Goal: Entertainment & Leisure: Browse casually

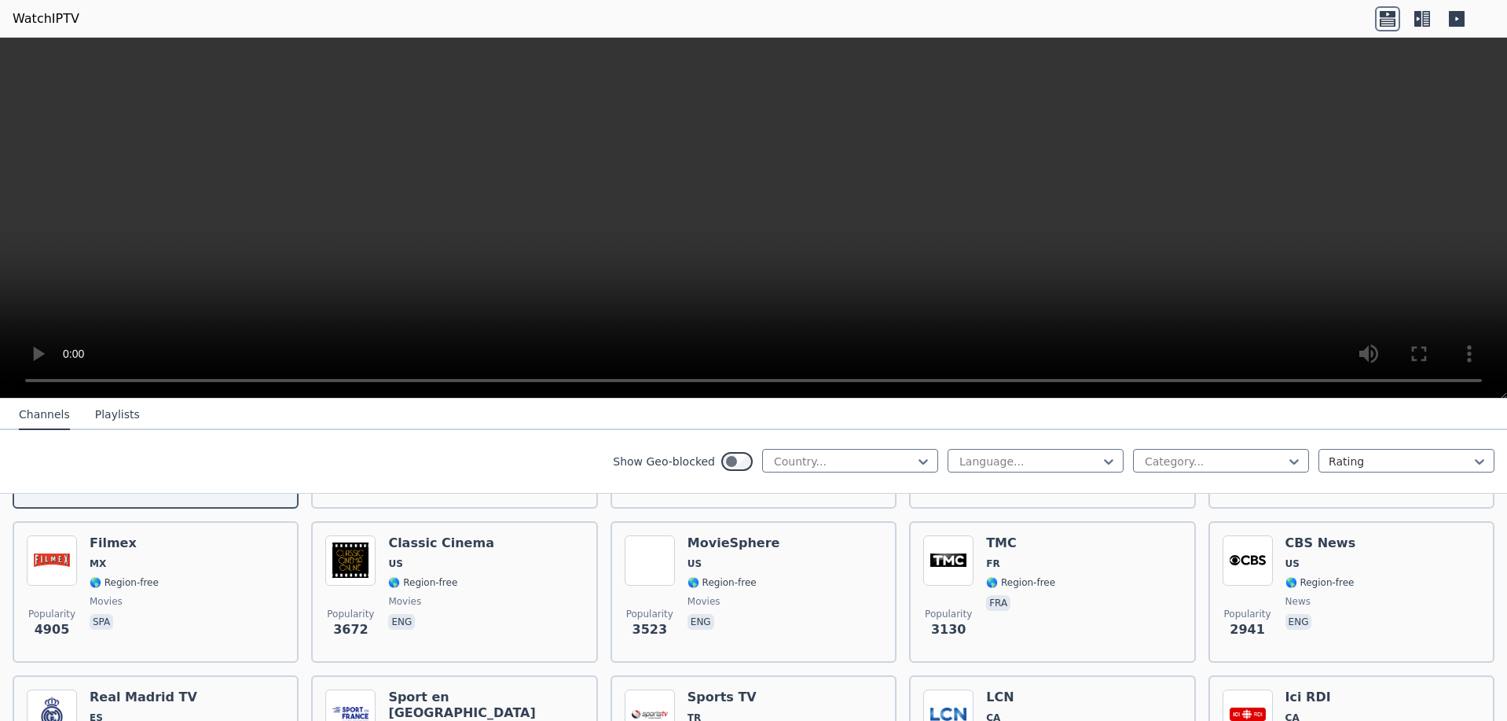
scroll to position [393, 0]
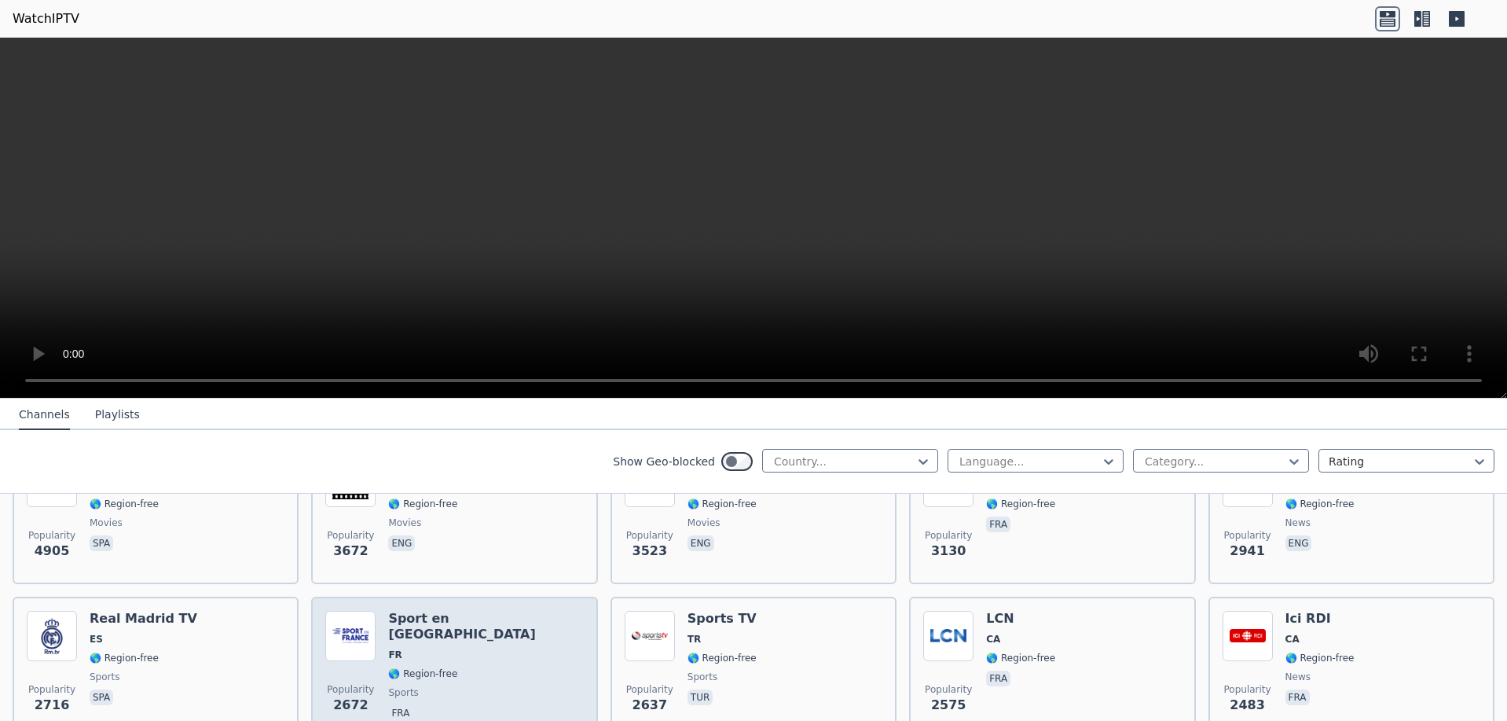
click at [475, 611] on h6 "Sport en [GEOGRAPHIC_DATA]" at bounding box center [485, 626] width 195 height 31
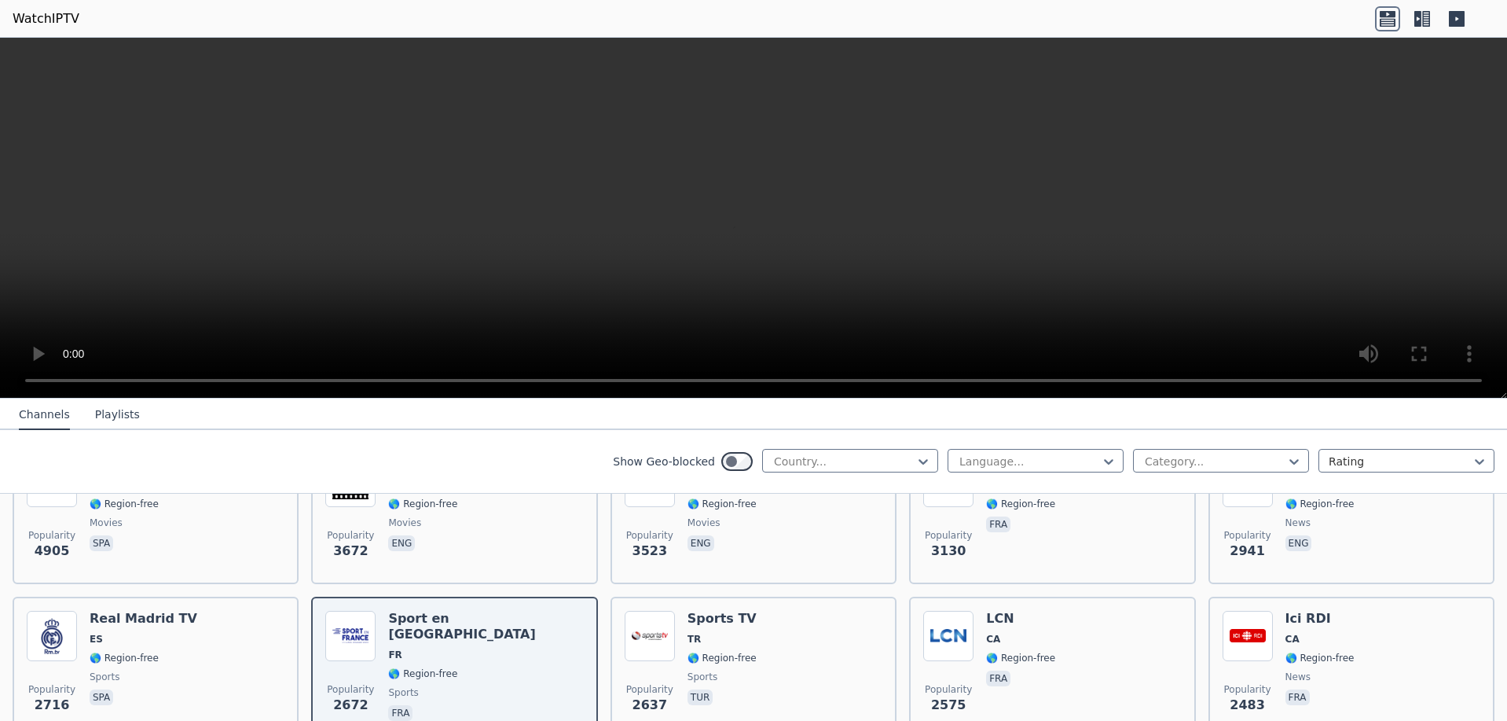
scroll to position [79, 0]
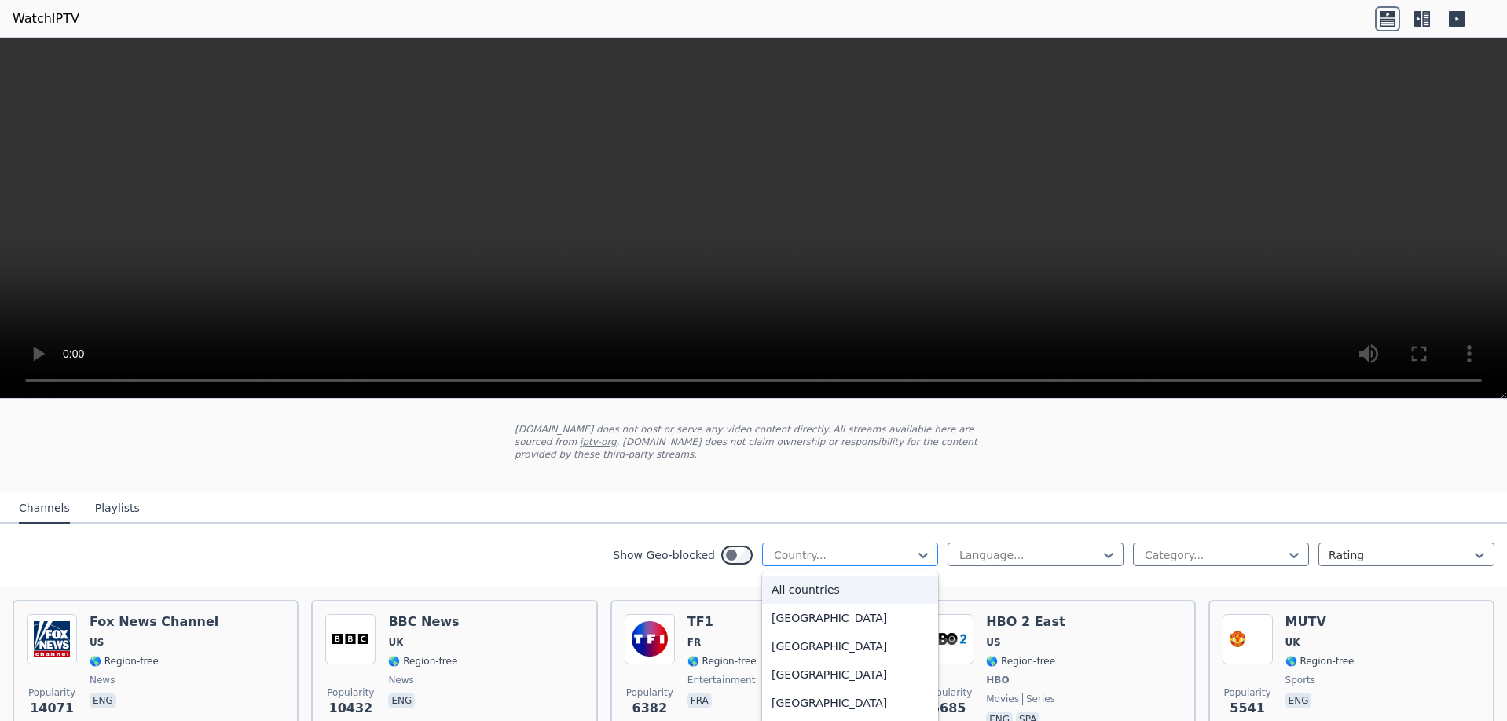
click at [877, 547] on div at bounding box center [843, 555] width 143 height 16
click at [827, 644] on div "[GEOGRAPHIC_DATA]" at bounding box center [850, 658] width 176 height 28
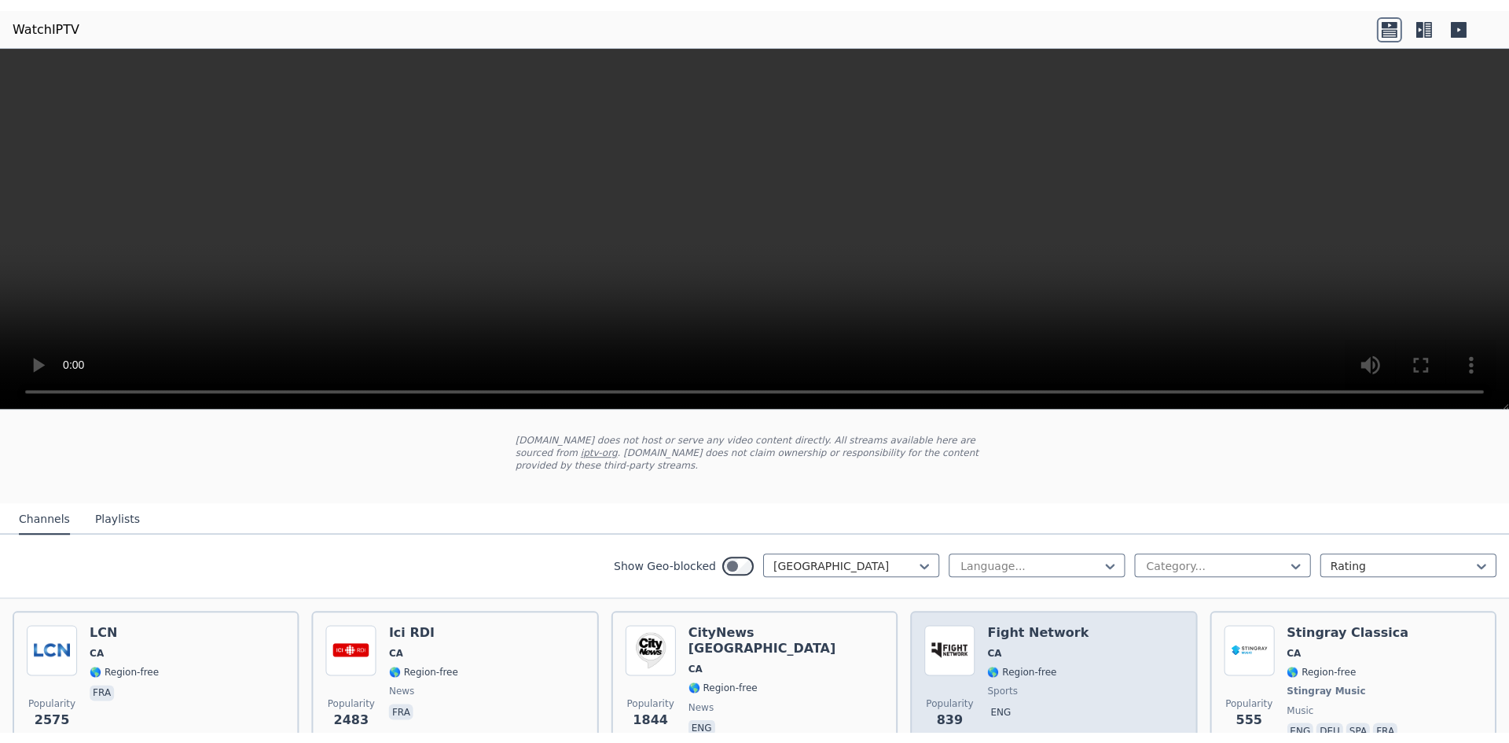
scroll to position [157, 0]
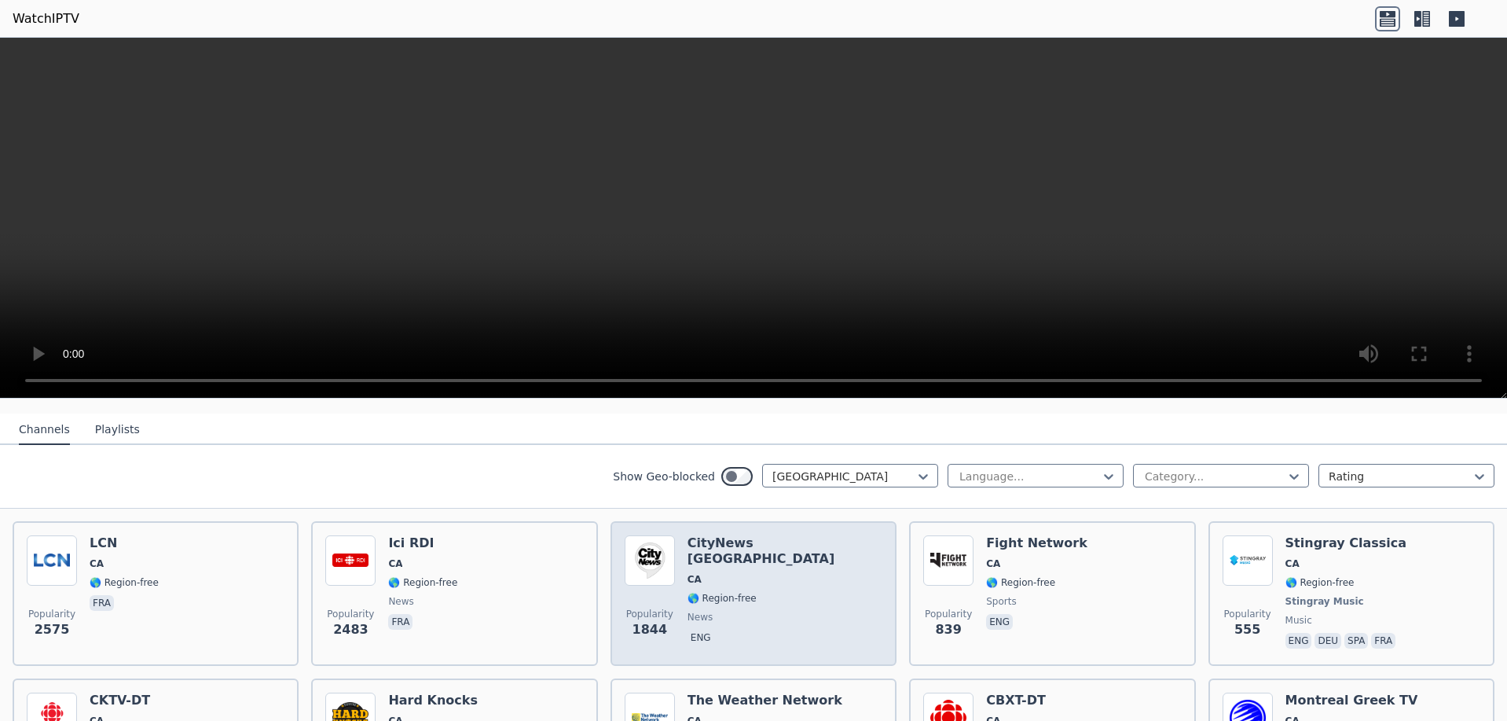
click at [761, 611] on span "news" at bounding box center [785, 617] width 195 height 13
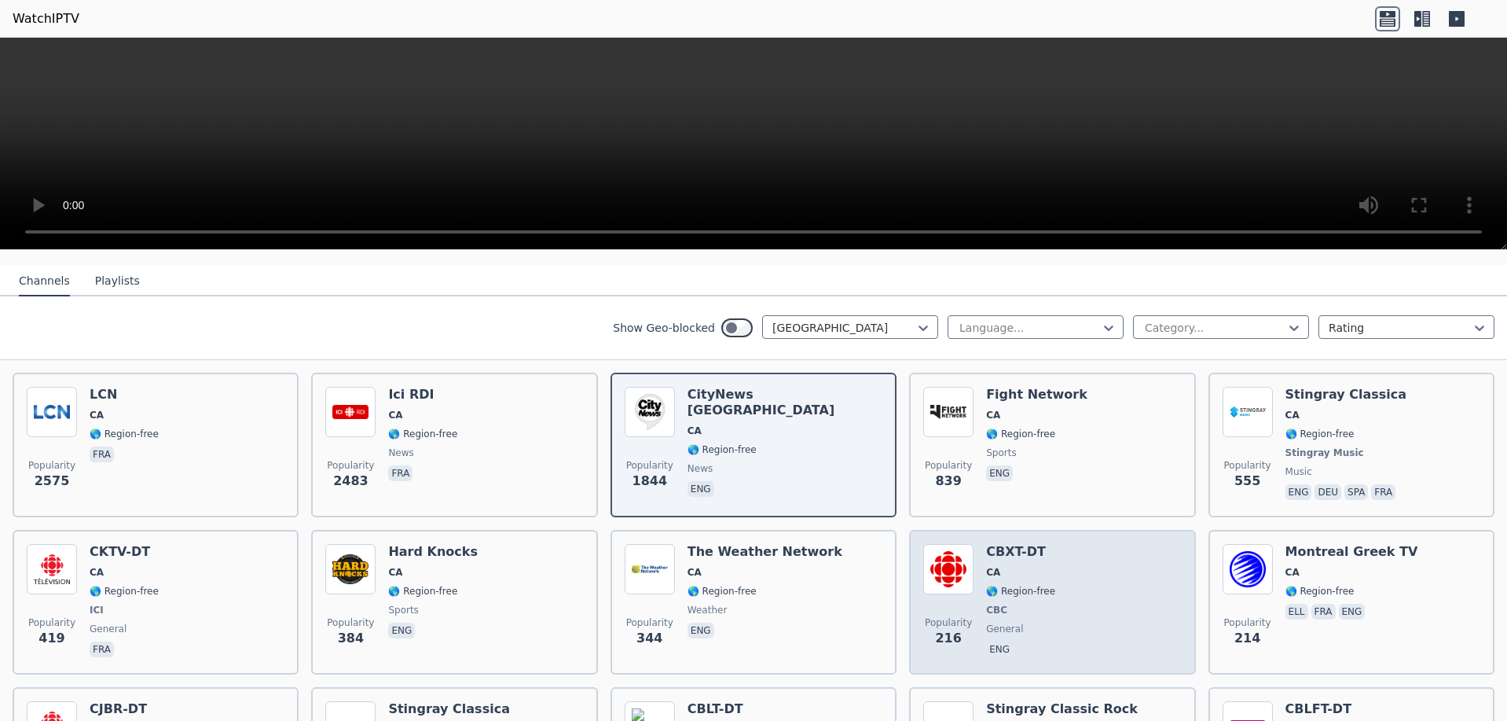
click at [1046, 586] on div "Popularity 216 CBXT-DT CA 🌎 Region-free CBC general eng" at bounding box center [1052, 602] width 258 height 116
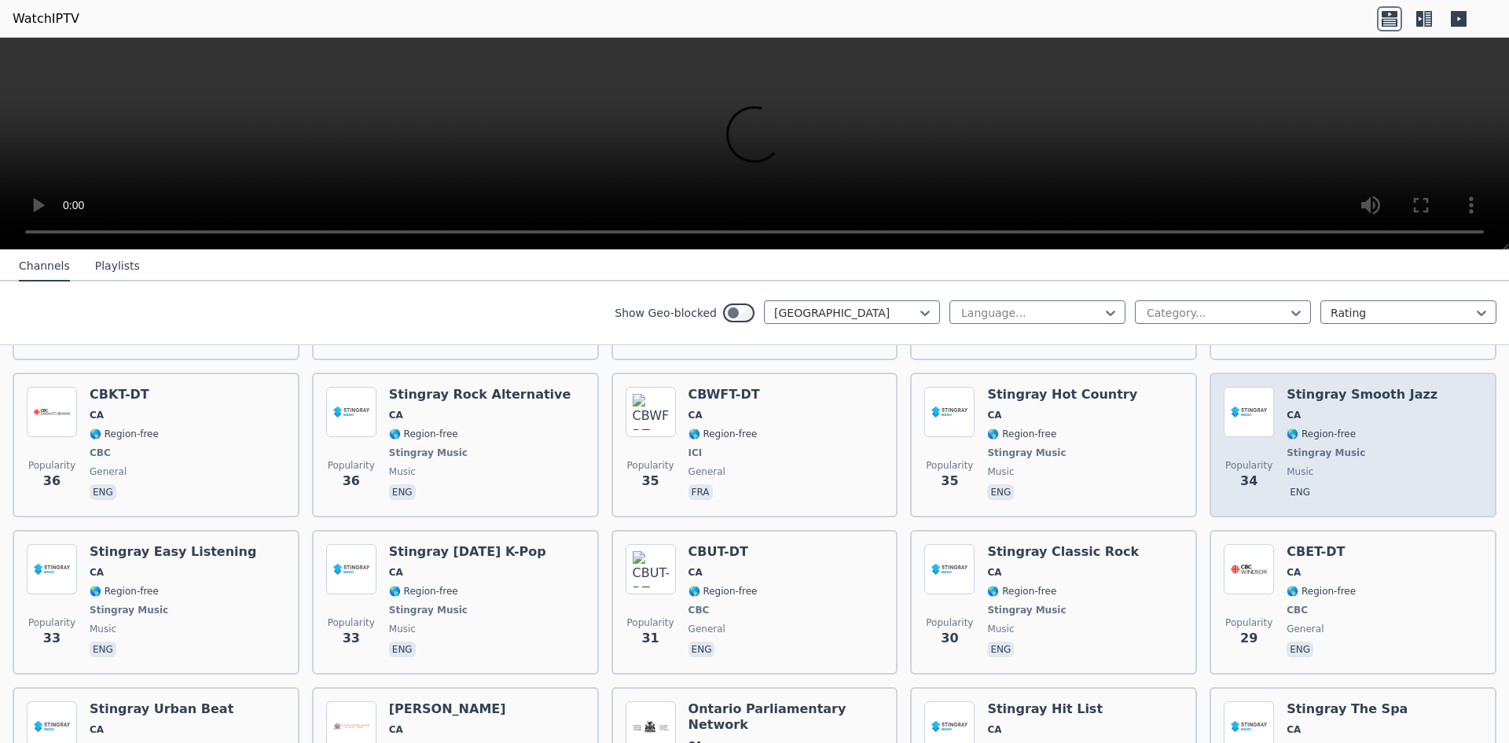
scroll to position [2279, 0]
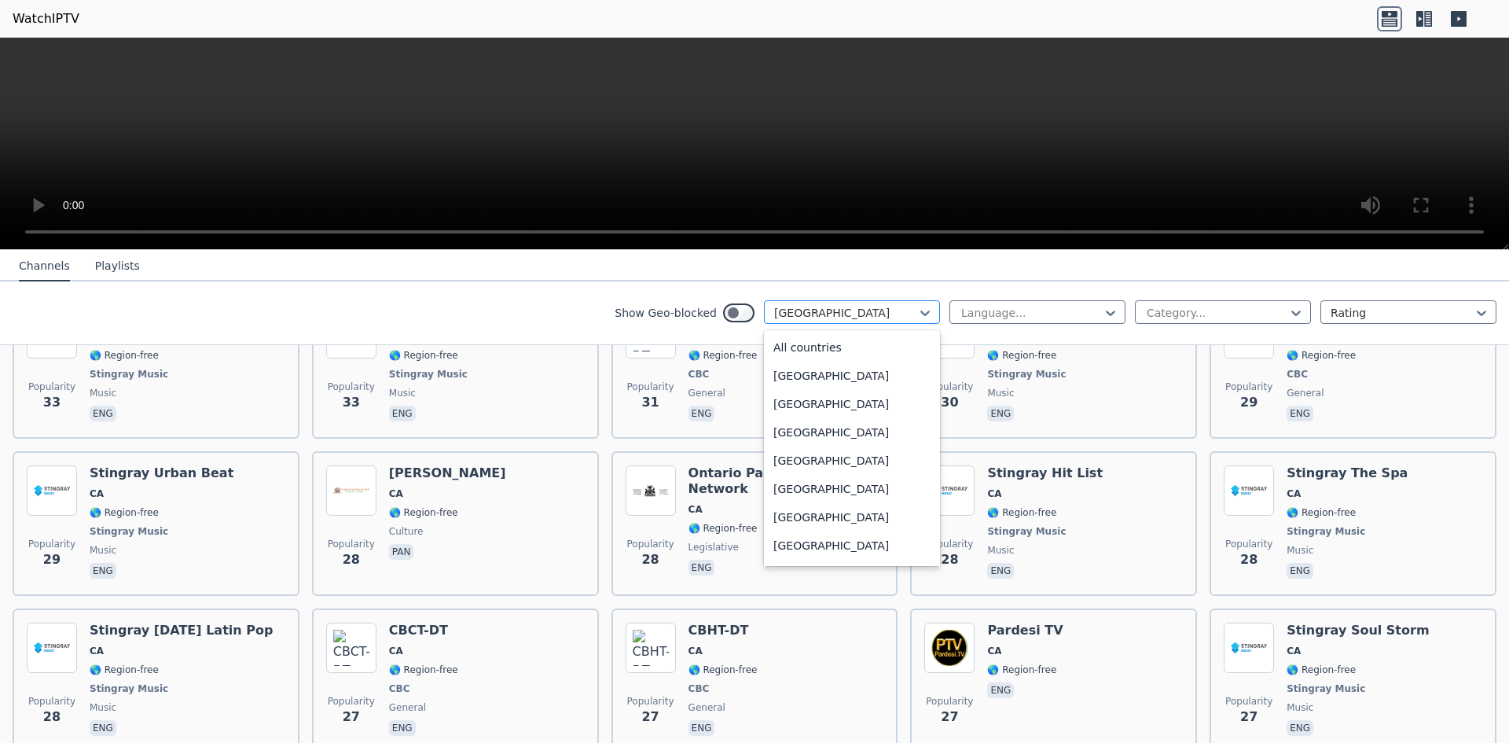
click at [862, 308] on div at bounding box center [845, 313] width 143 height 16
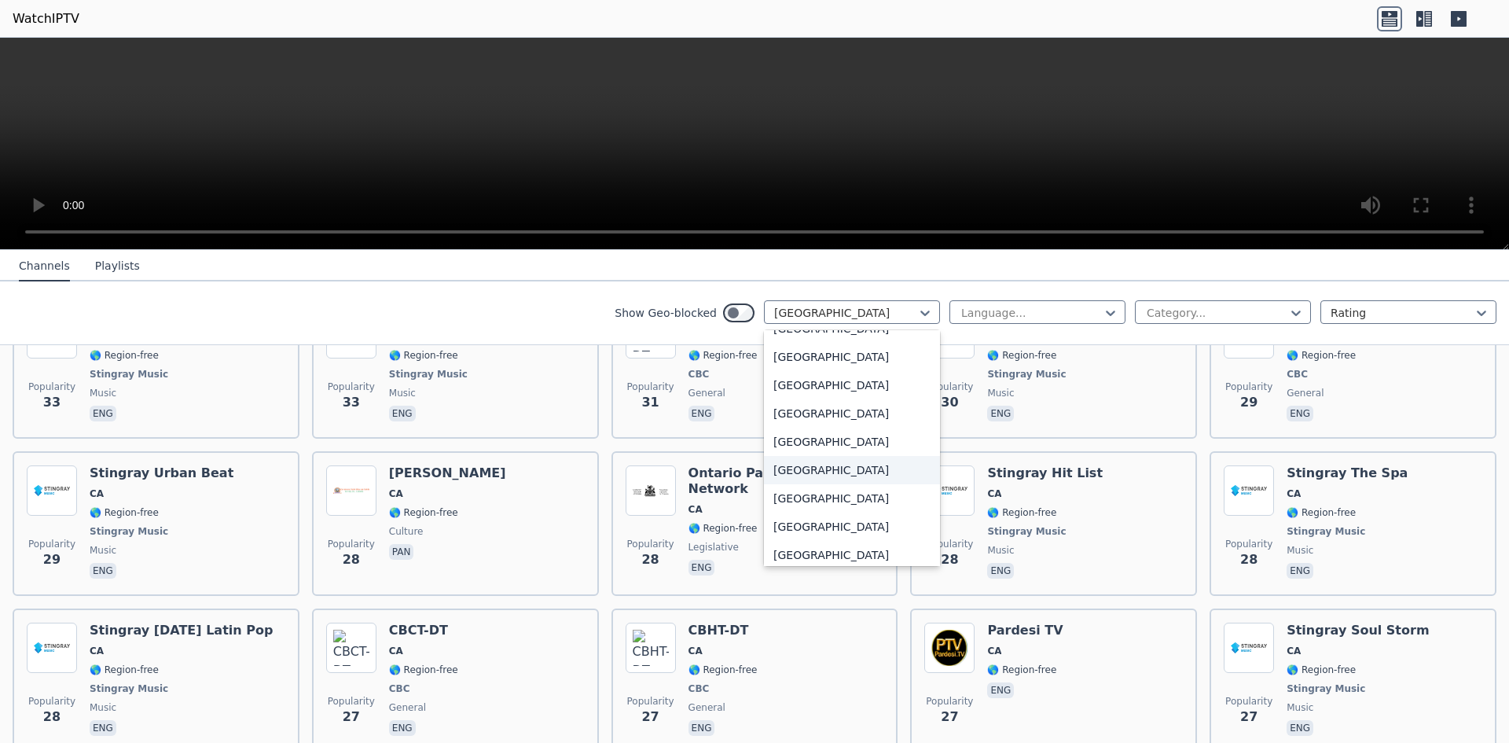
scroll to position [4746, 0]
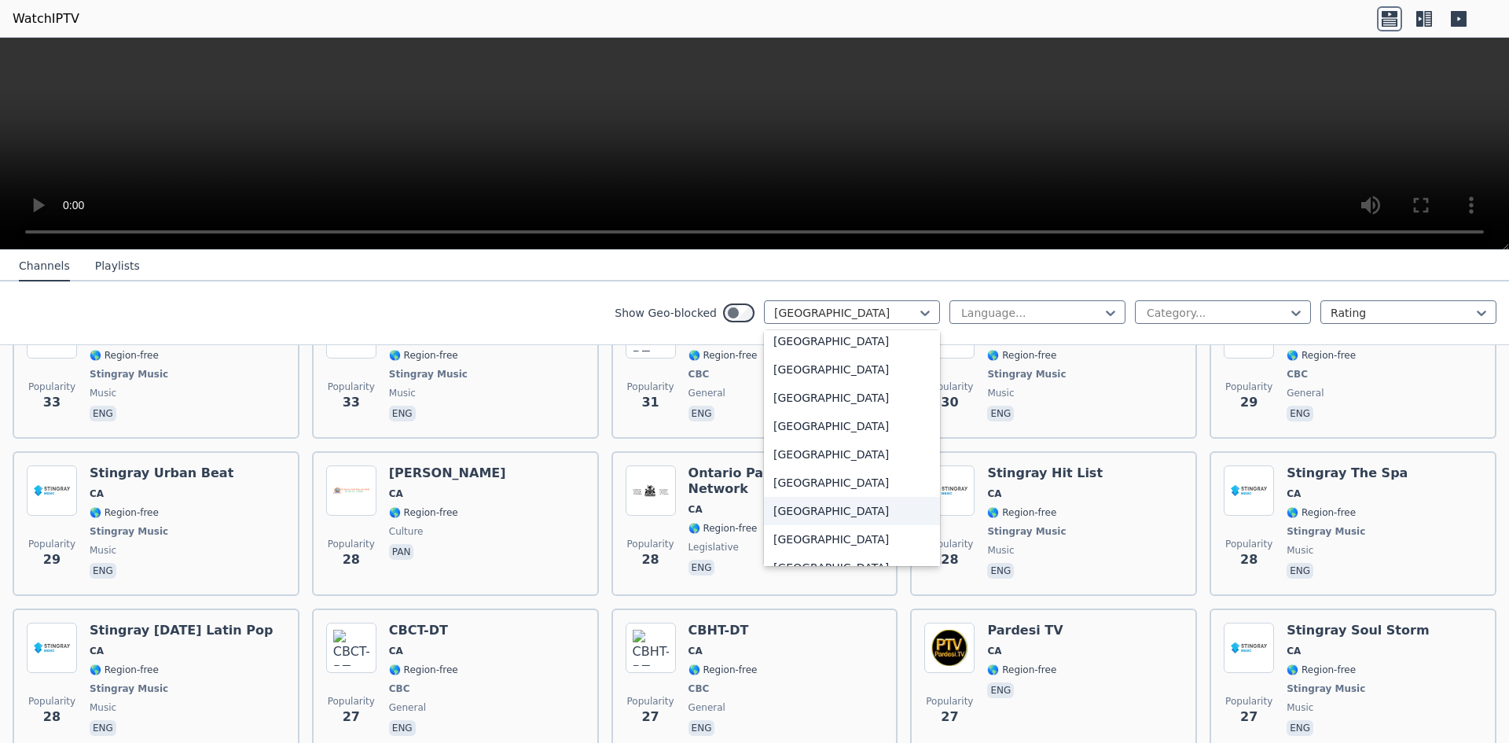
click at [828, 519] on div "[GEOGRAPHIC_DATA]" at bounding box center [852, 511] width 176 height 28
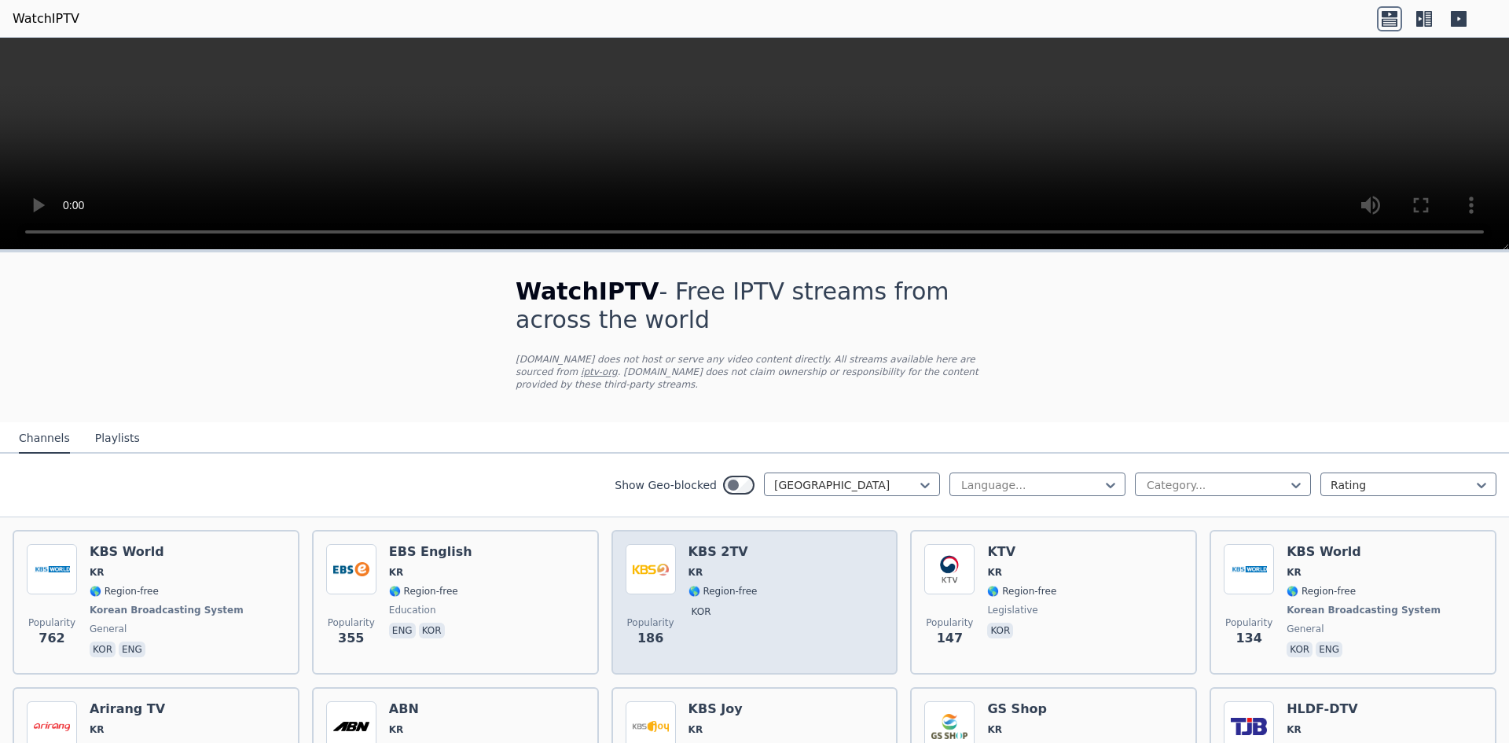
click at [730, 585] on span "🌎 Region-free" at bounding box center [722, 591] width 69 height 13
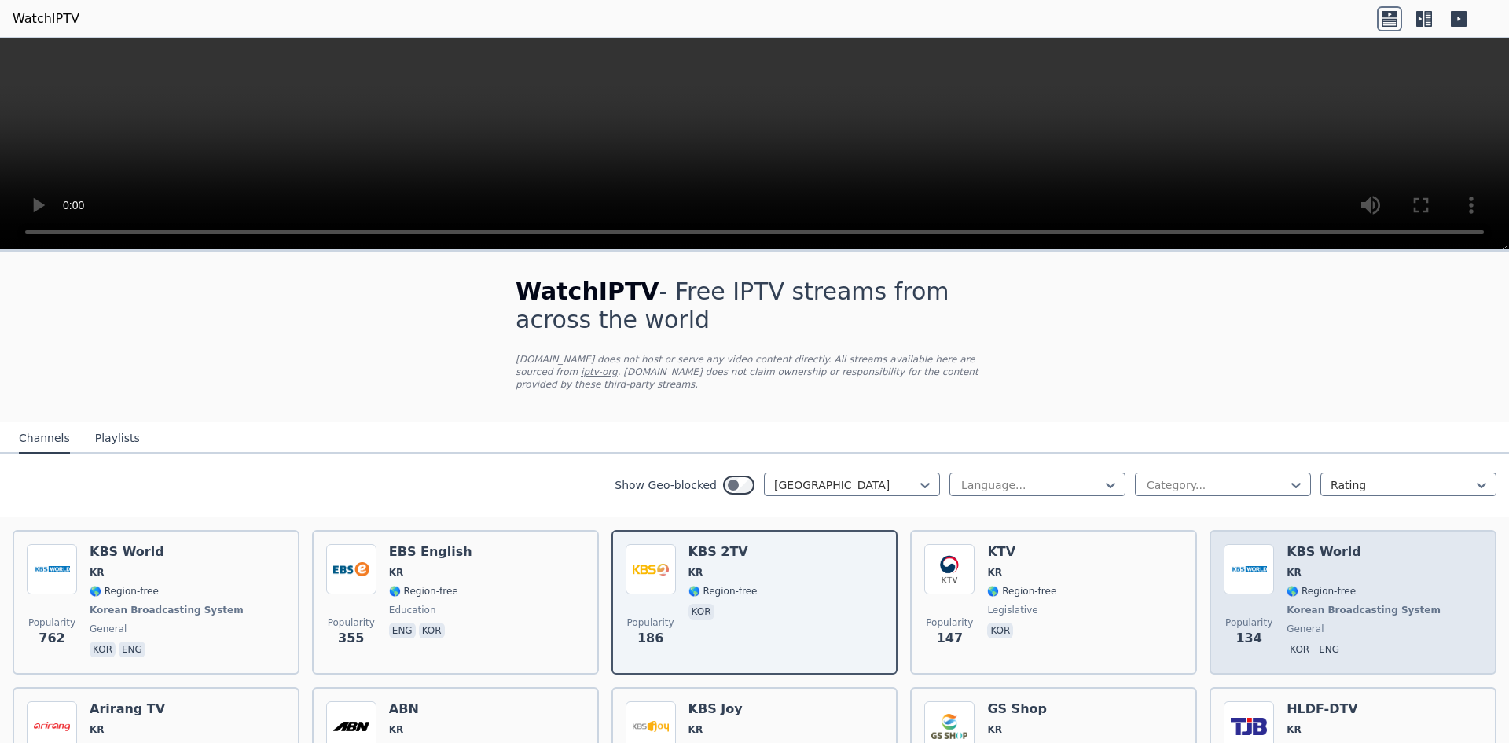
click at [1359, 585] on span "🌎 Region-free" at bounding box center [1364, 591] width 157 height 13
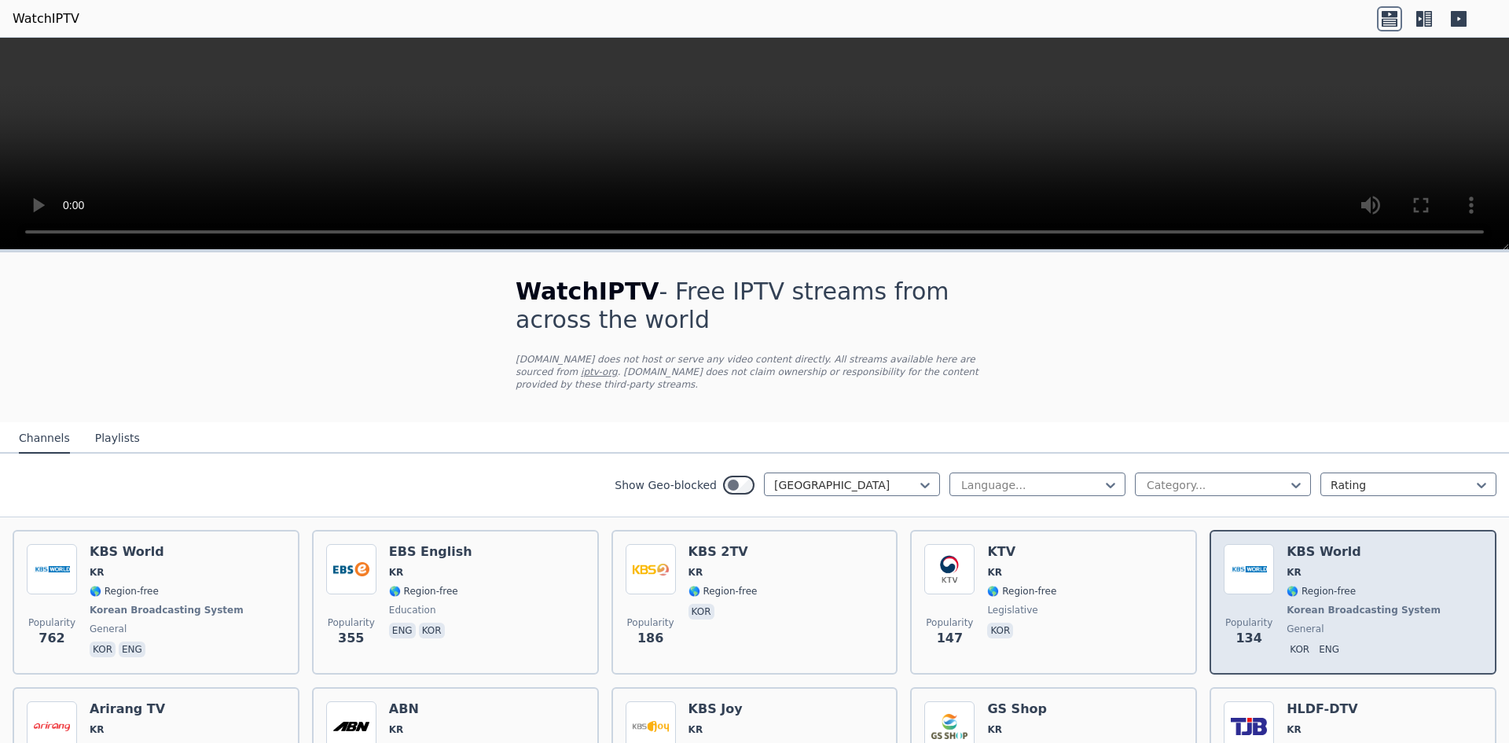
click at [1298, 585] on span "🌎 Region-free" at bounding box center [1320, 591] width 69 height 13
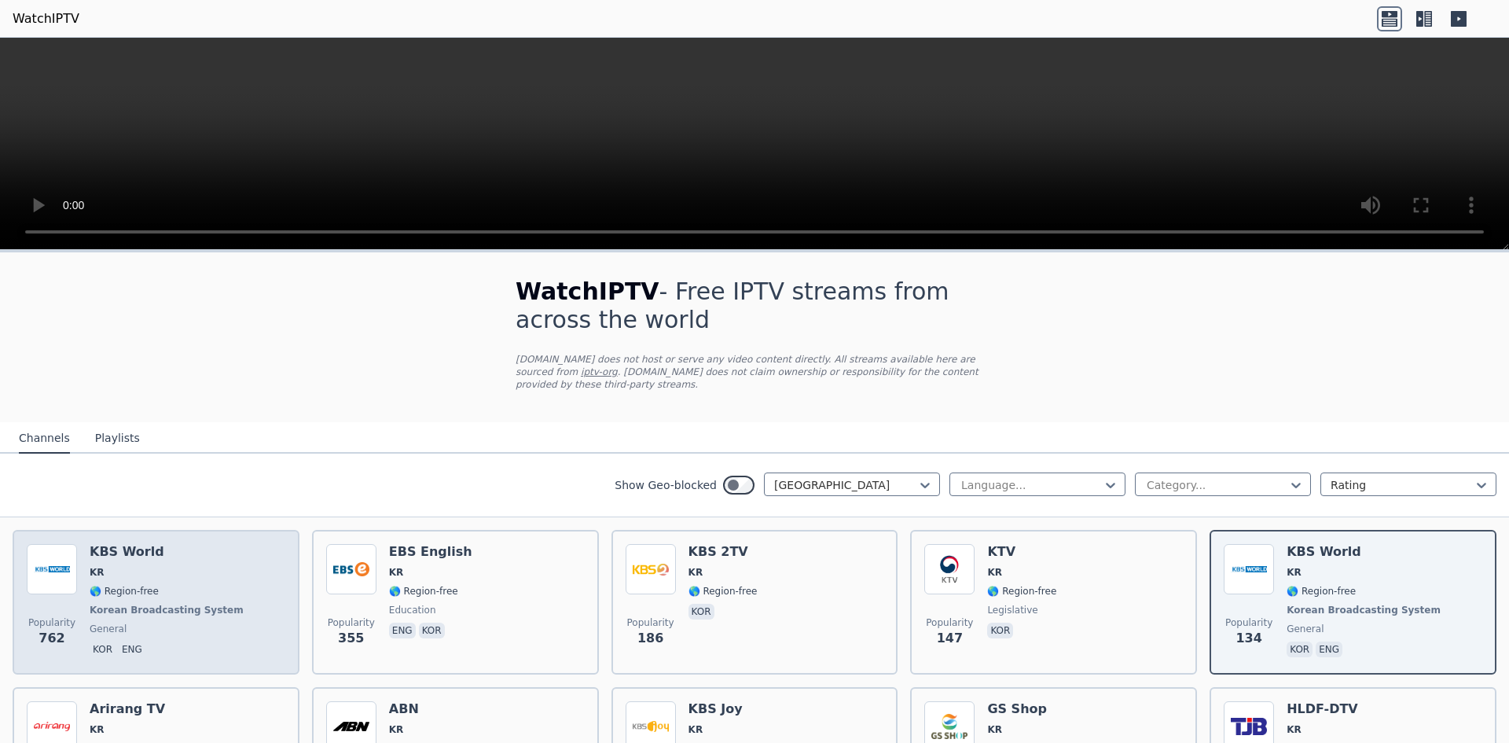
click at [140, 604] on span "Korean Broadcasting System" at bounding box center [167, 610] width 154 height 13
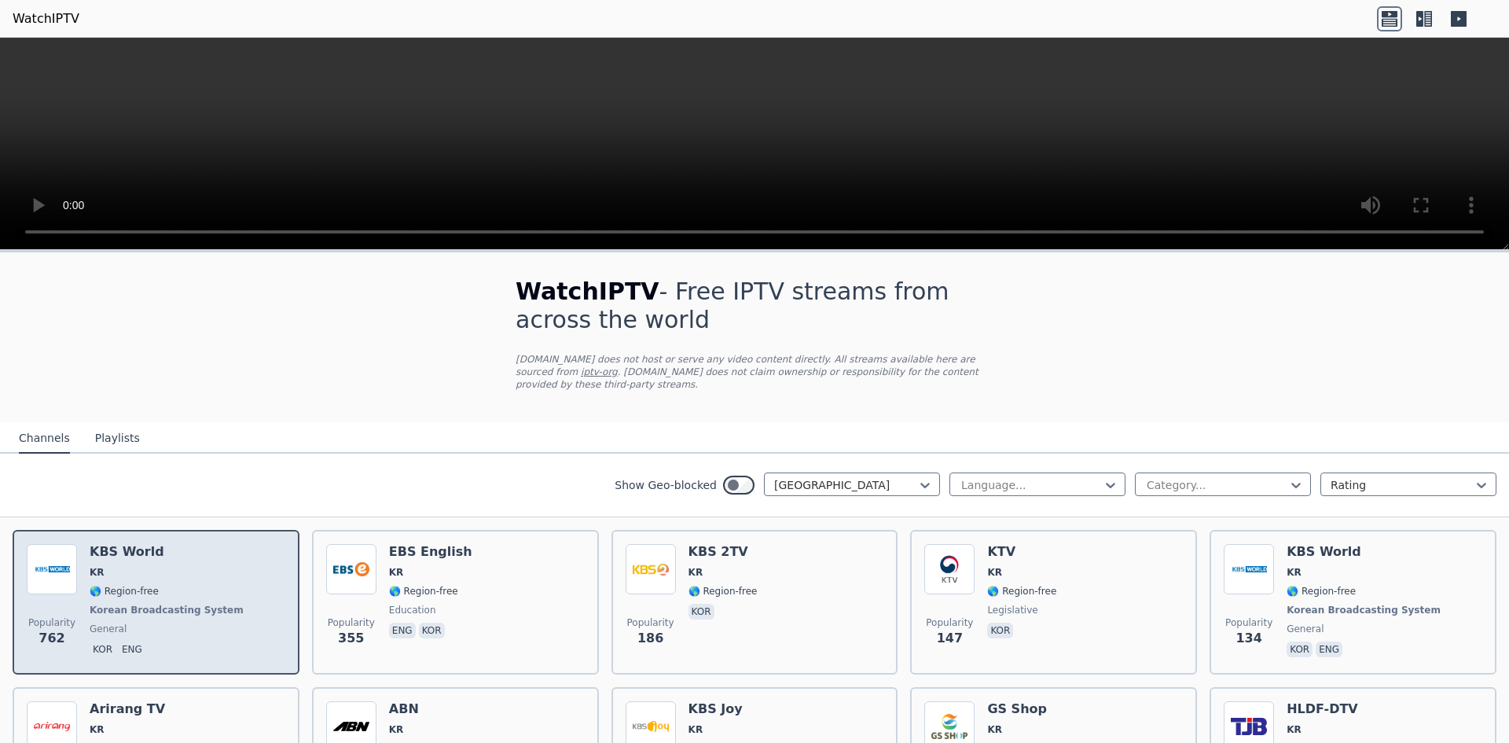
click at [142, 604] on span "Korean Broadcasting System" at bounding box center [167, 610] width 154 height 13
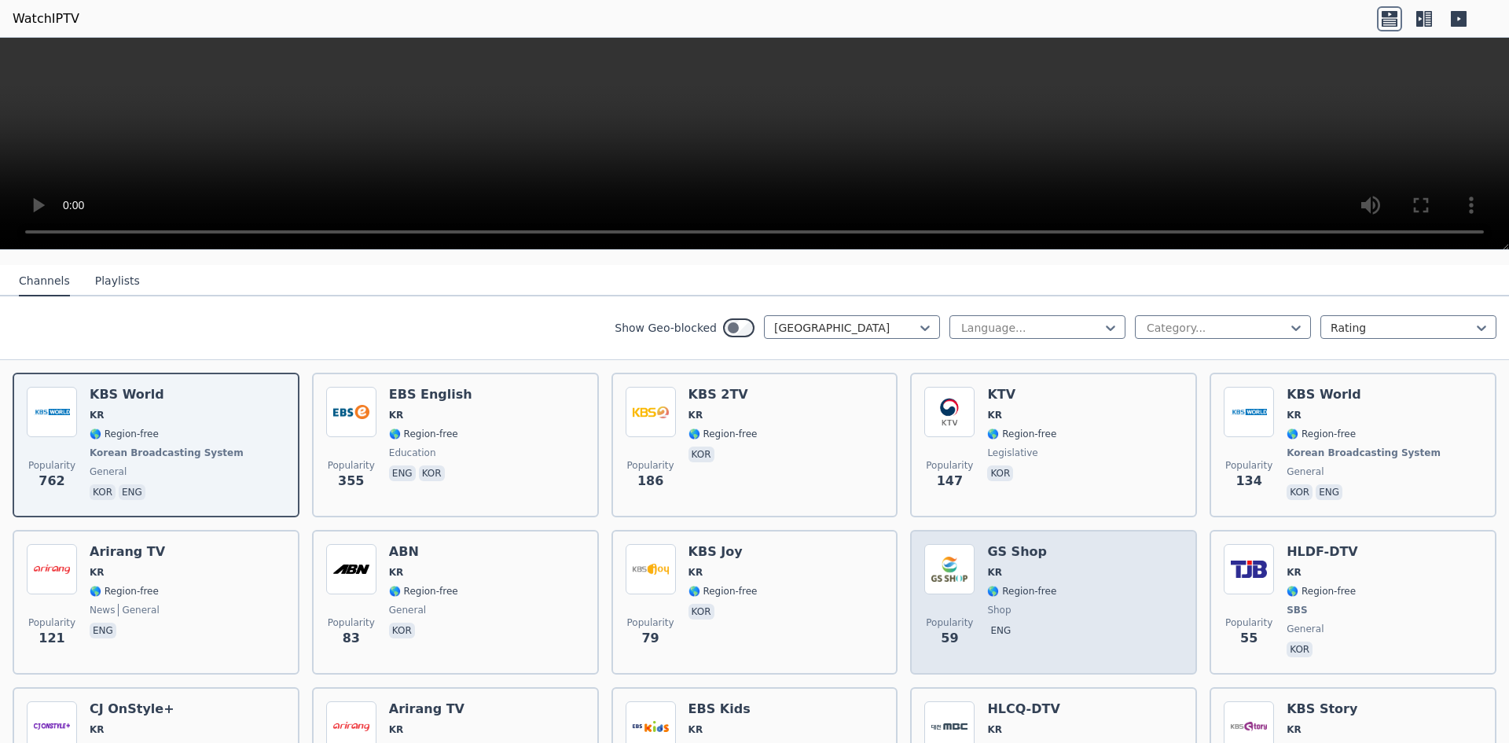
scroll to position [314, 0]
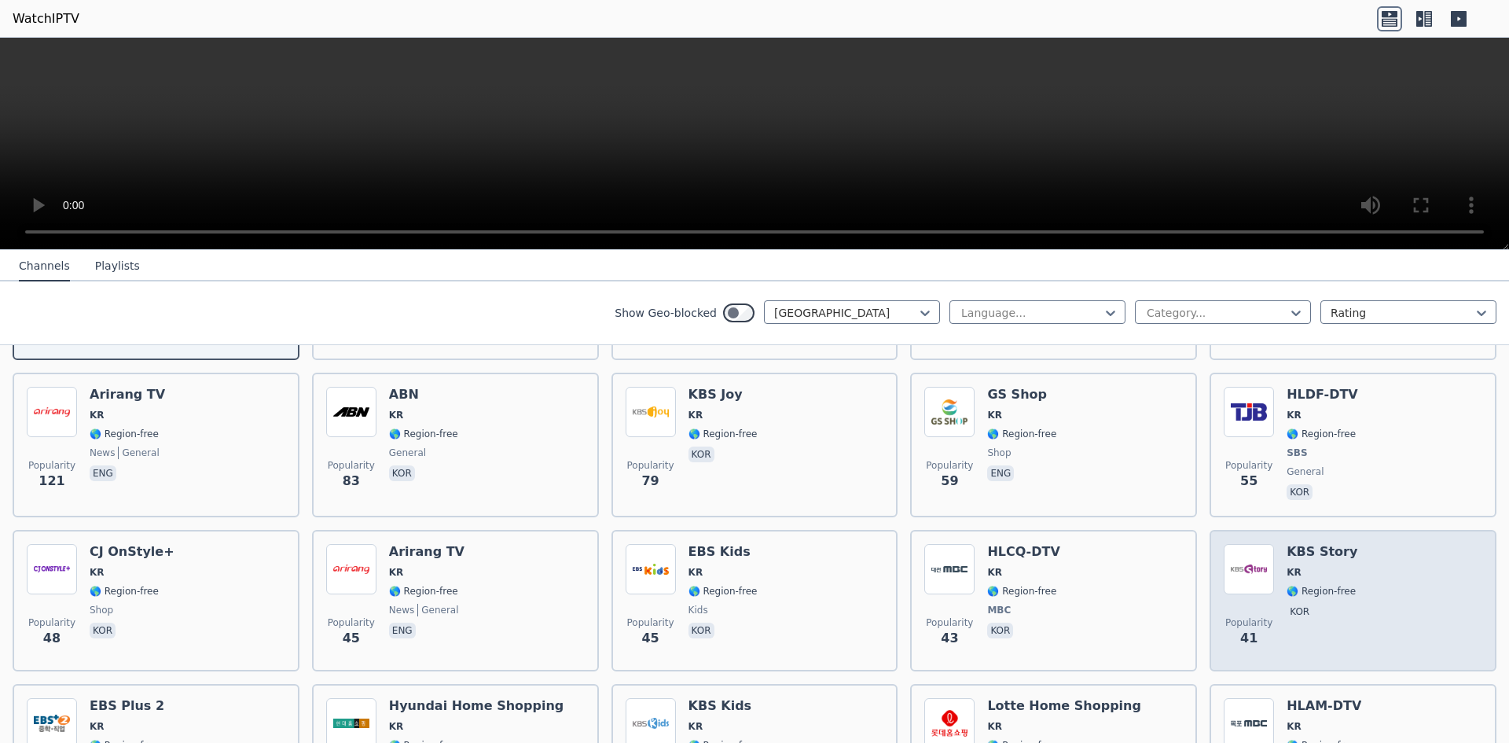
click at [1360, 606] on div "Popularity 41 KBS Story KR 🌎 Region-free kor" at bounding box center [1353, 600] width 259 height 113
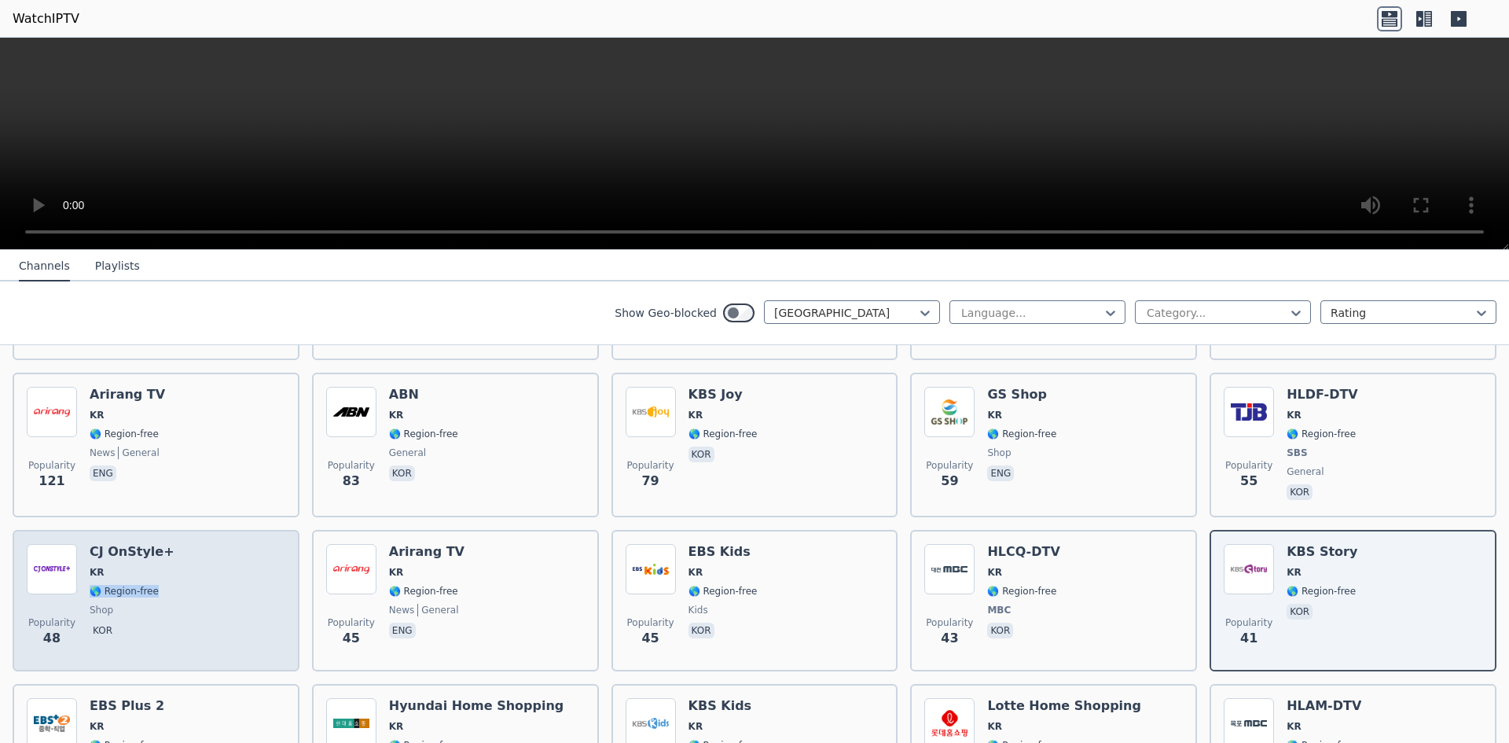
click at [220, 568] on div "Popularity 48 CJ OnStyle+ KR 🌎 Region-free shop kor" at bounding box center [156, 600] width 259 height 113
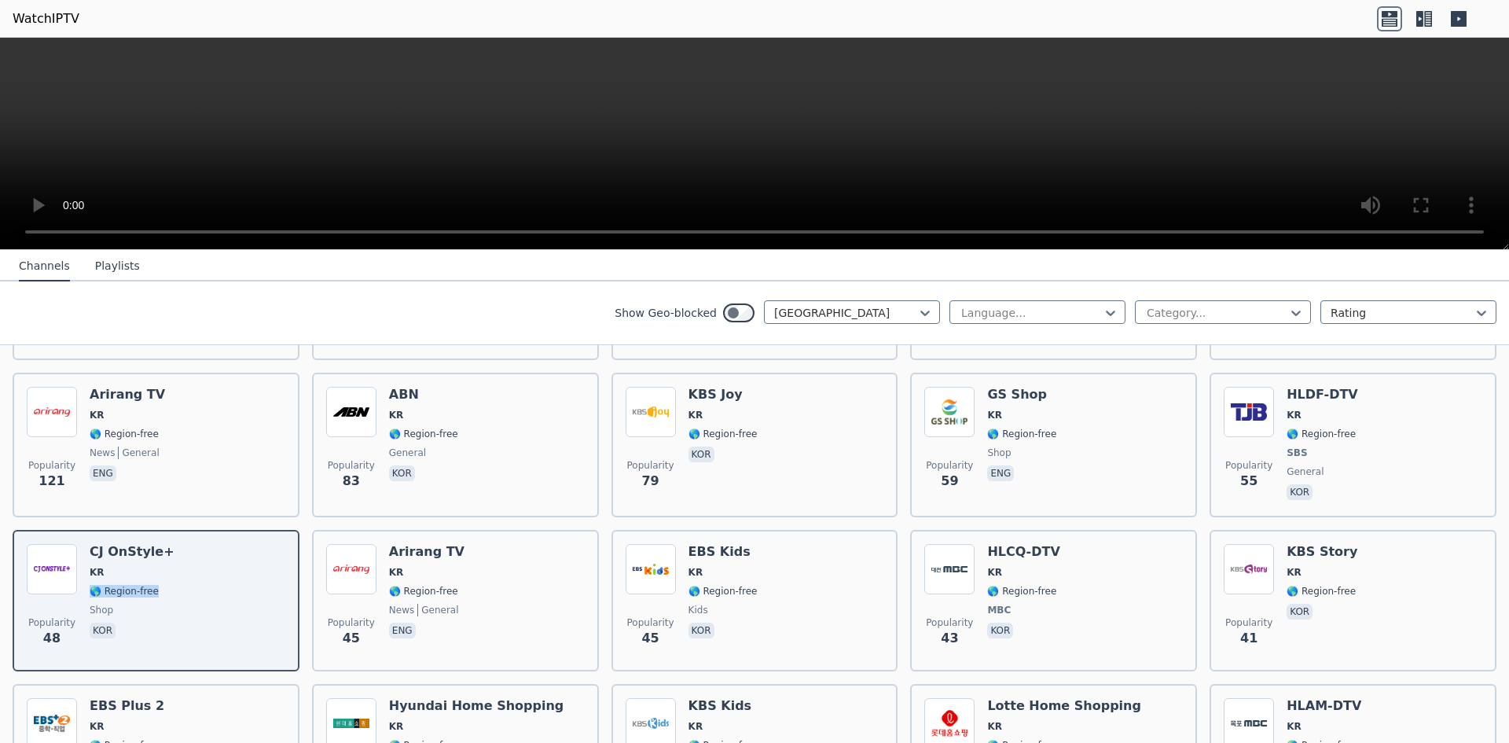
click at [111, 265] on button "Playlists" at bounding box center [117, 266] width 45 height 30
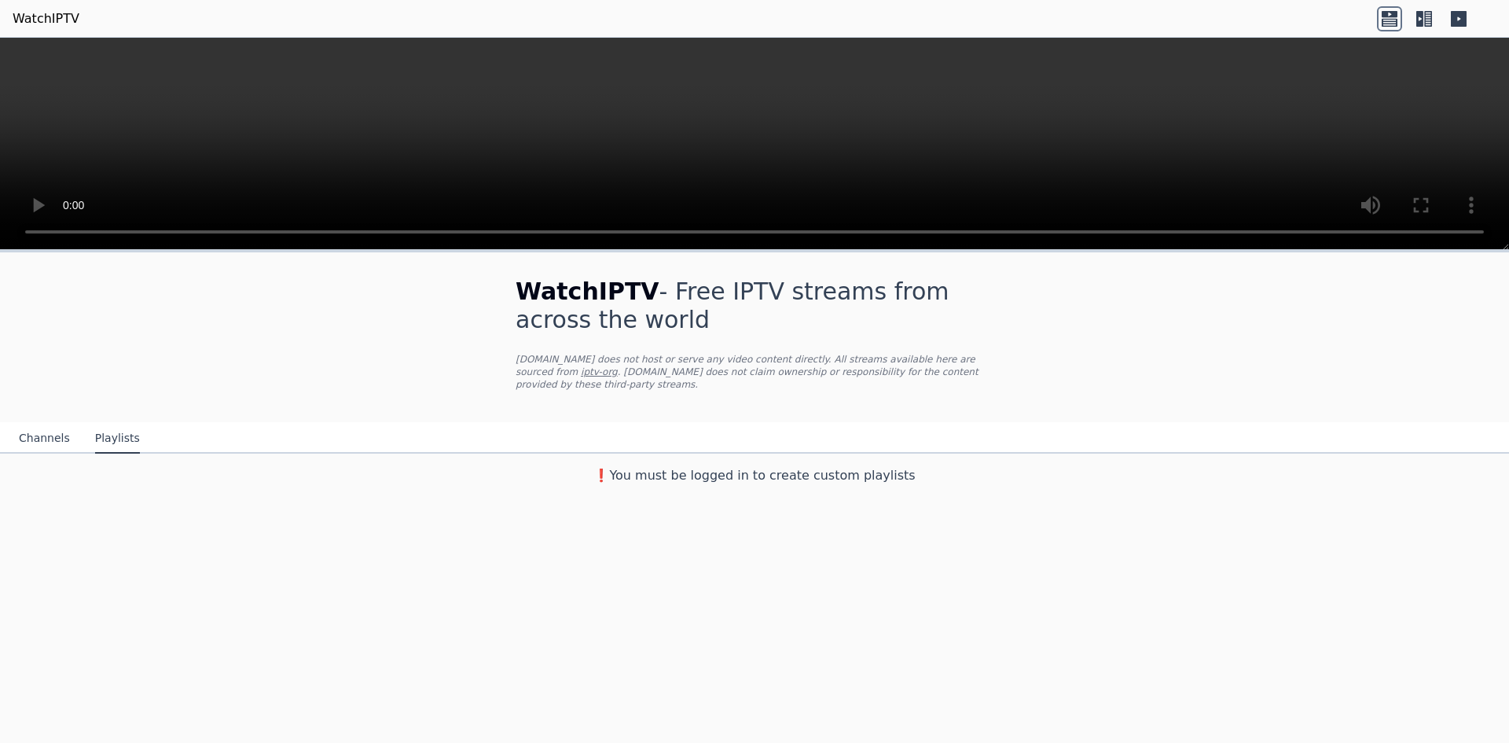
scroll to position [0, 0]
click at [35, 429] on button "Channels" at bounding box center [44, 439] width 51 height 30
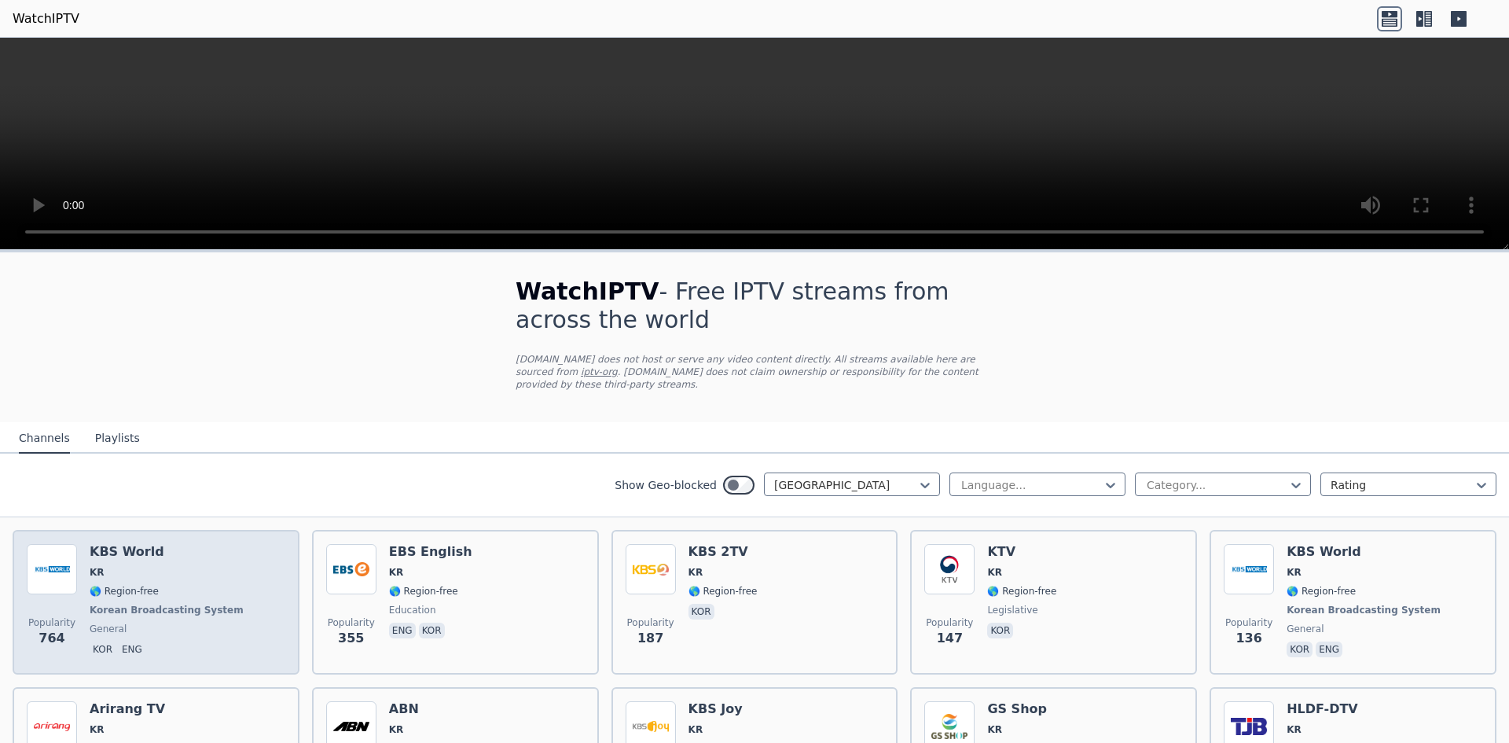
click at [98, 547] on div "KBS World KR 🌎 Region-free Korean Broadcasting System general kor eng" at bounding box center [168, 602] width 157 height 116
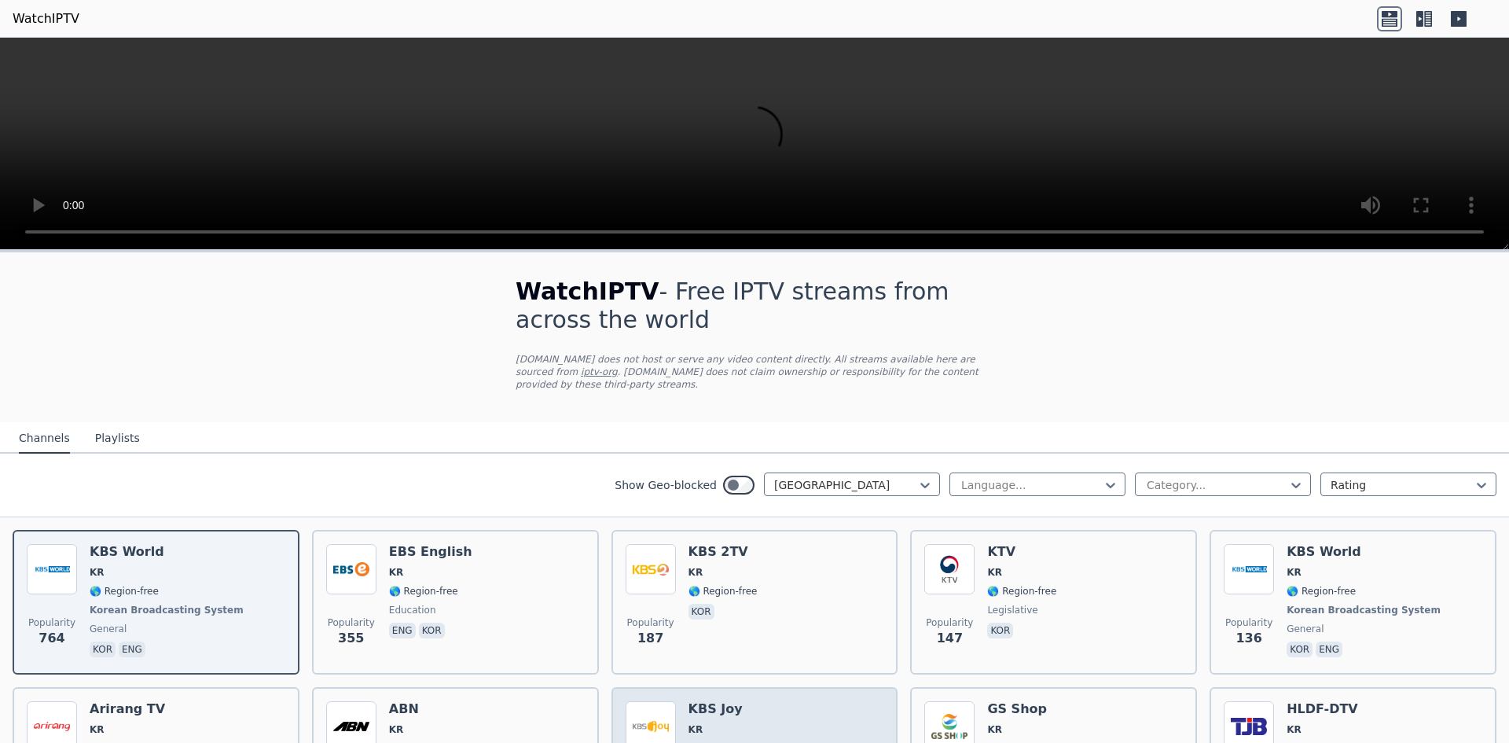
scroll to position [79, 0]
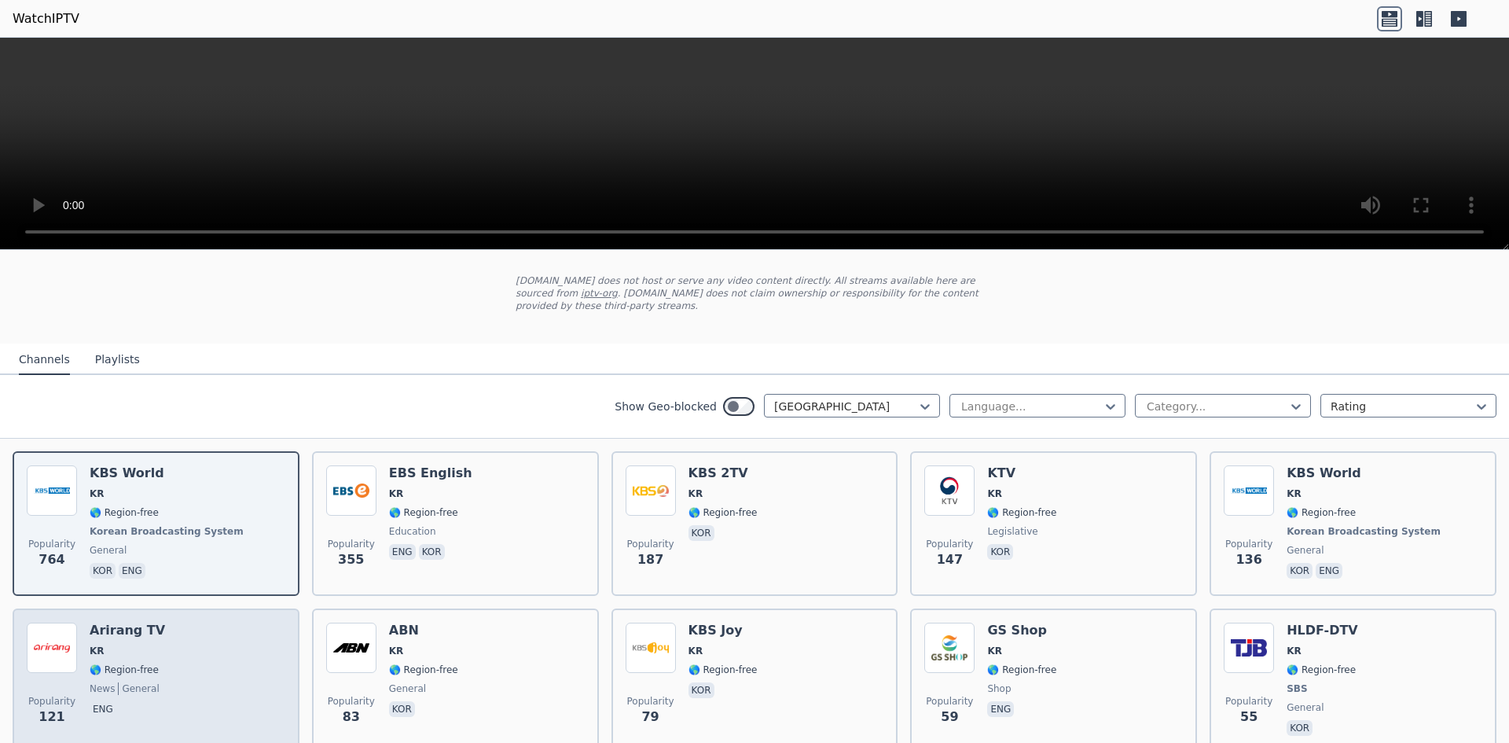
click at [176, 670] on div "Popularity 121 Arirang TV KR 🌎 Region-free news general eng" at bounding box center [156, 680] width 259 height 116
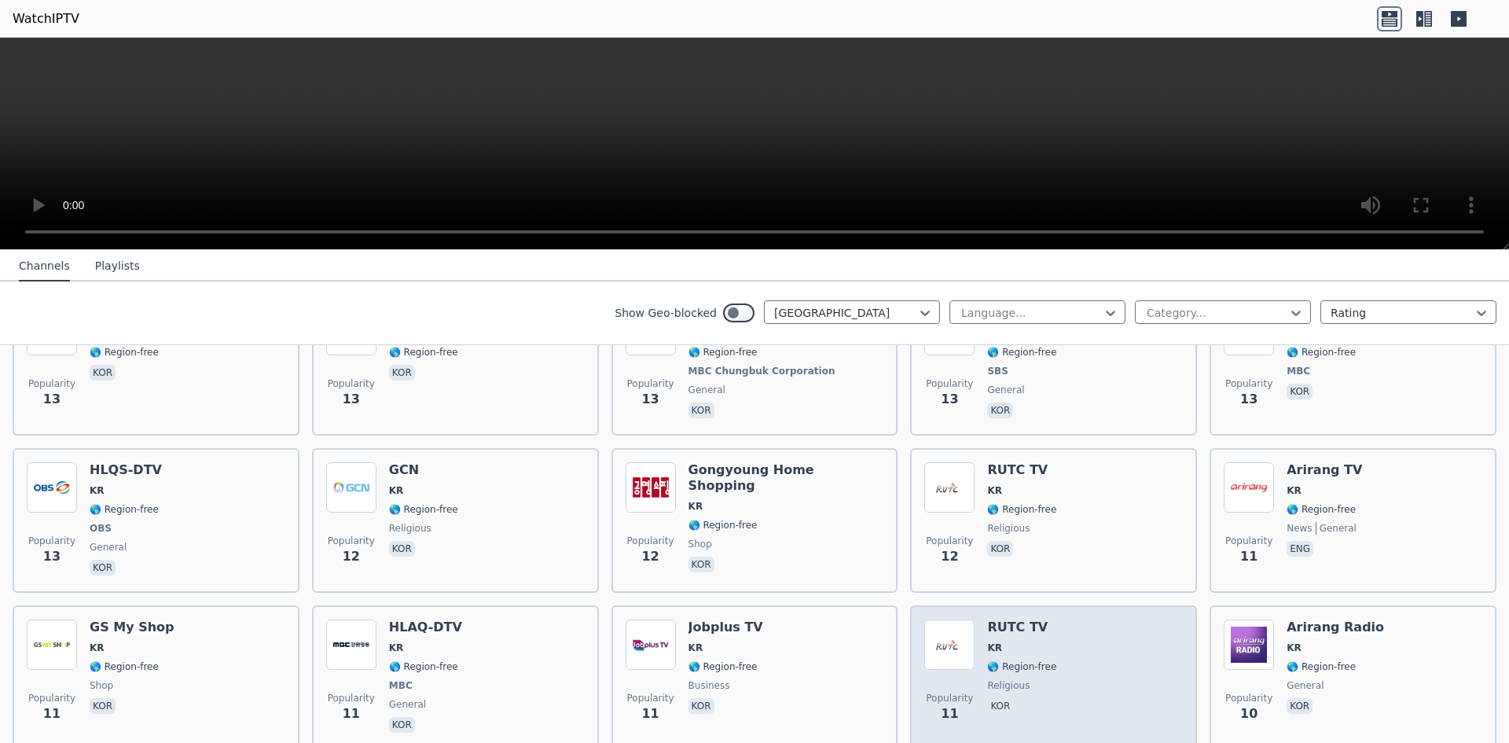
scroll to position [2043, 0]
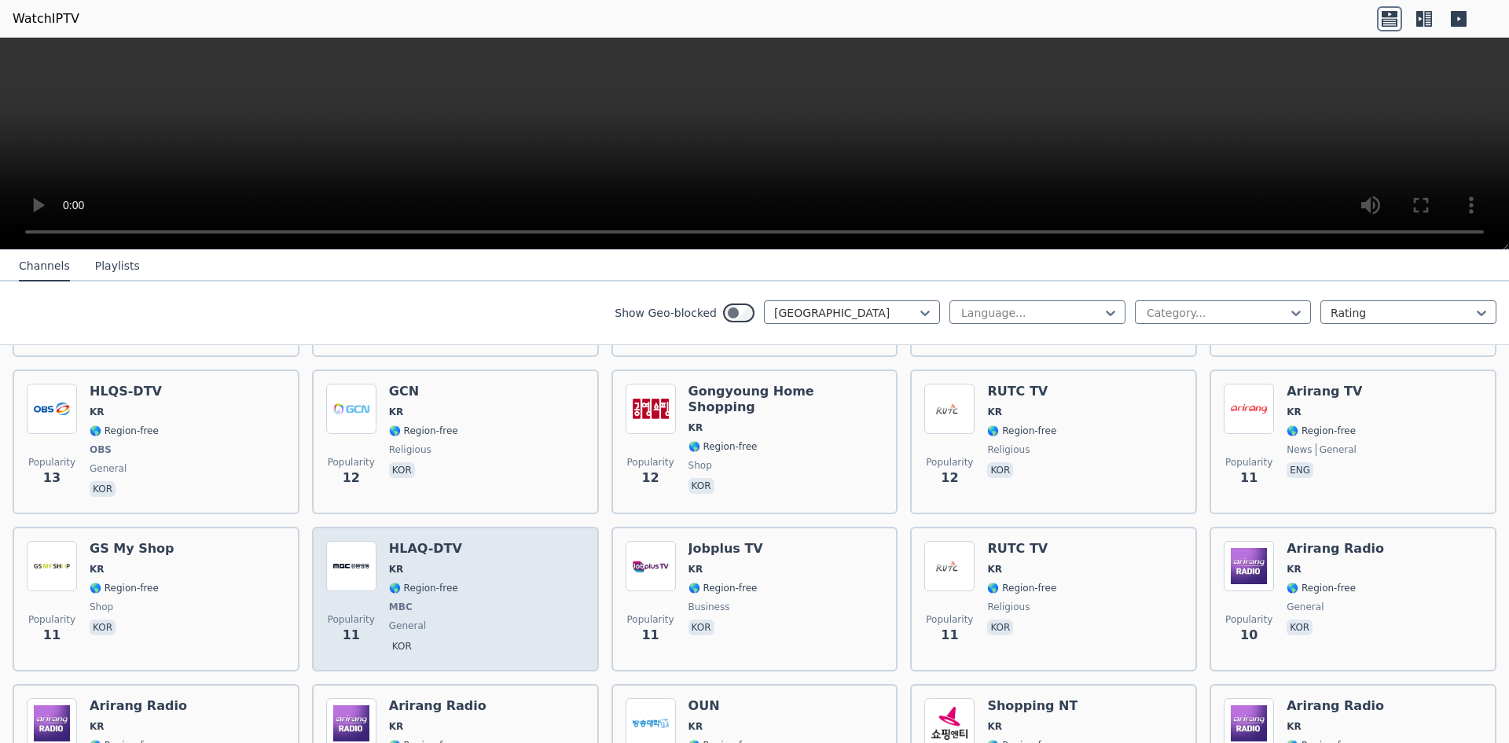
click at [485, 579] on div "Popularity 11 HLAQ-DTV KR 🌎 Region-free MBC general kor" at bounding box center [455, 599] width 259 height 116
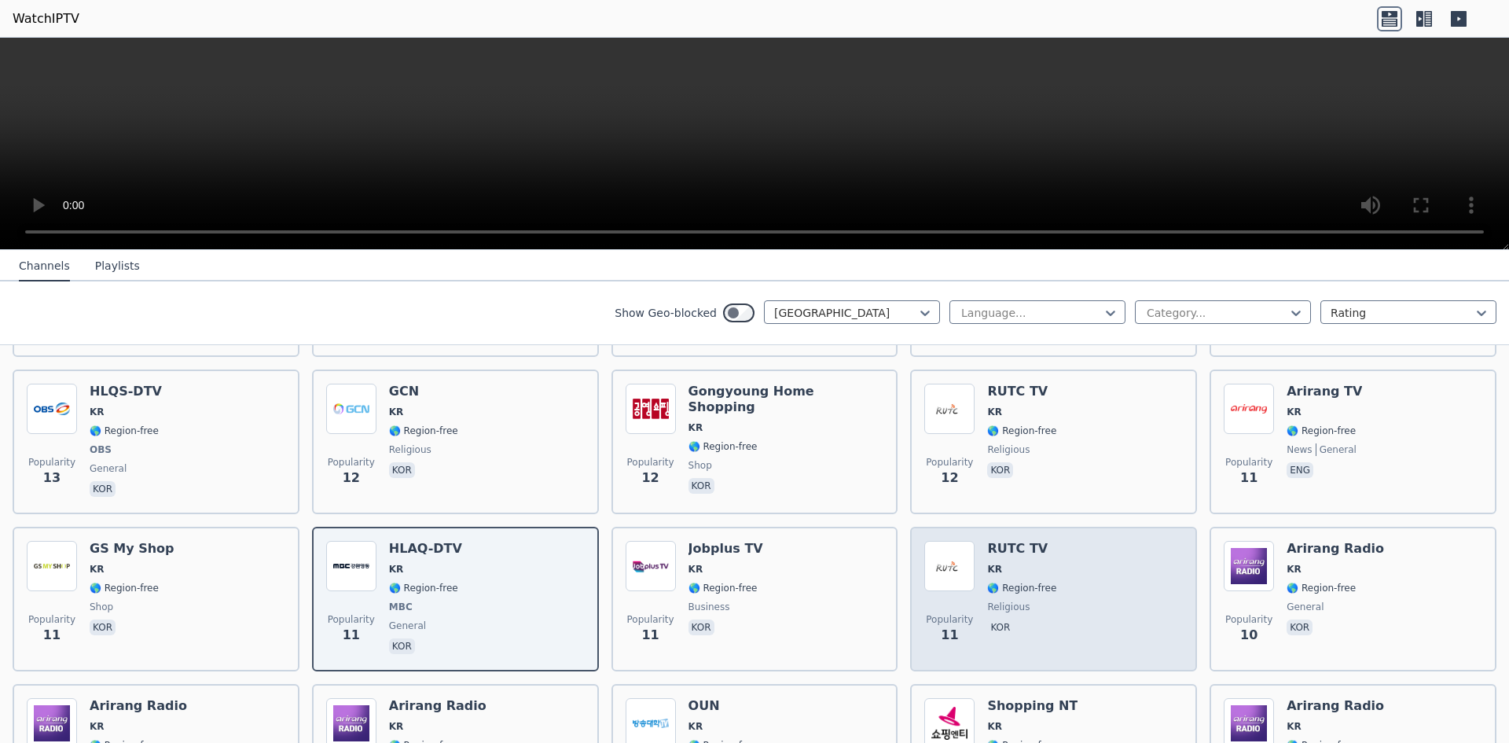
scroll to position [2163, 0]
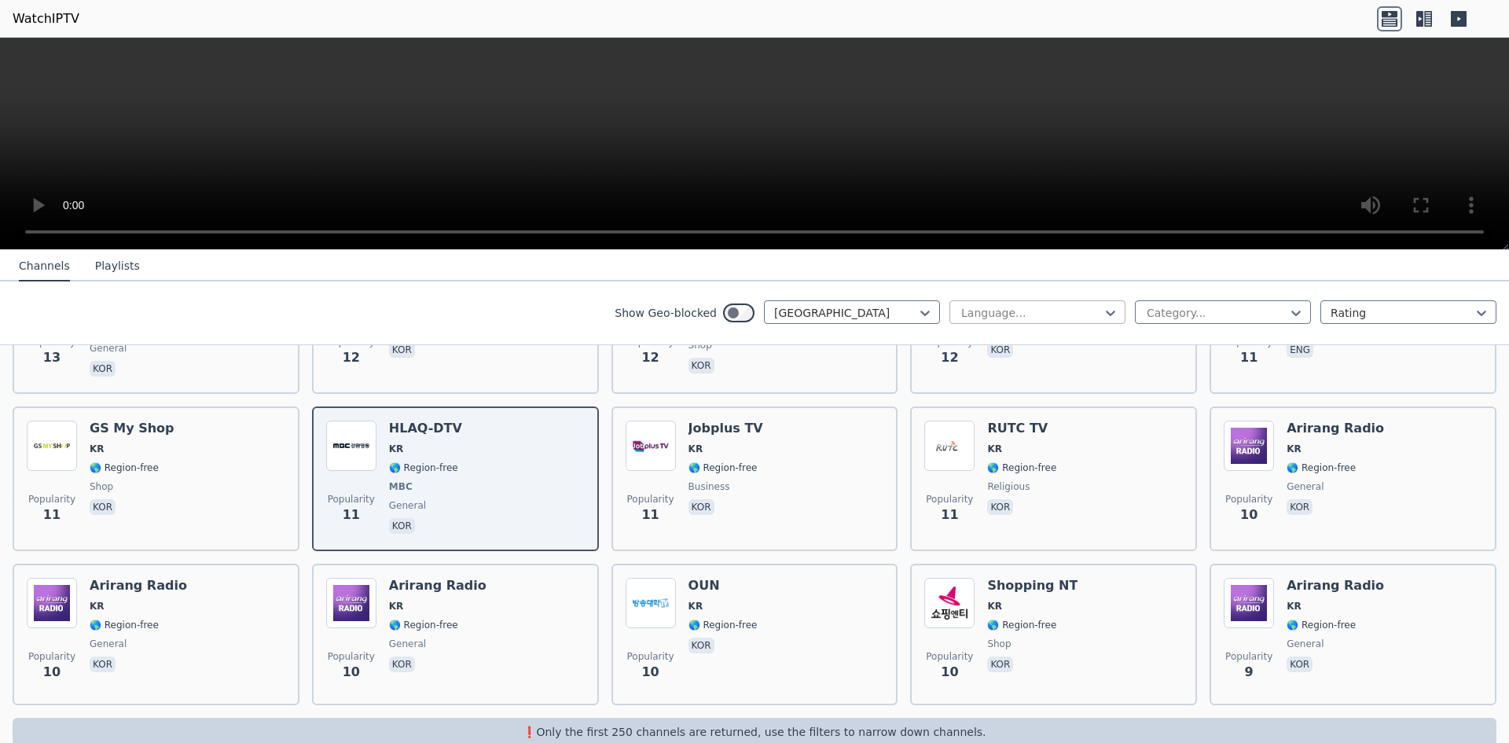
click at [1009, 307] on div at bounding box center [1030, 313] width 143 height 16
click at [1005, 496] on div "[DEMOGRAPHIC_DATA]" at bounding box center [1037, 492] width 176 height 28
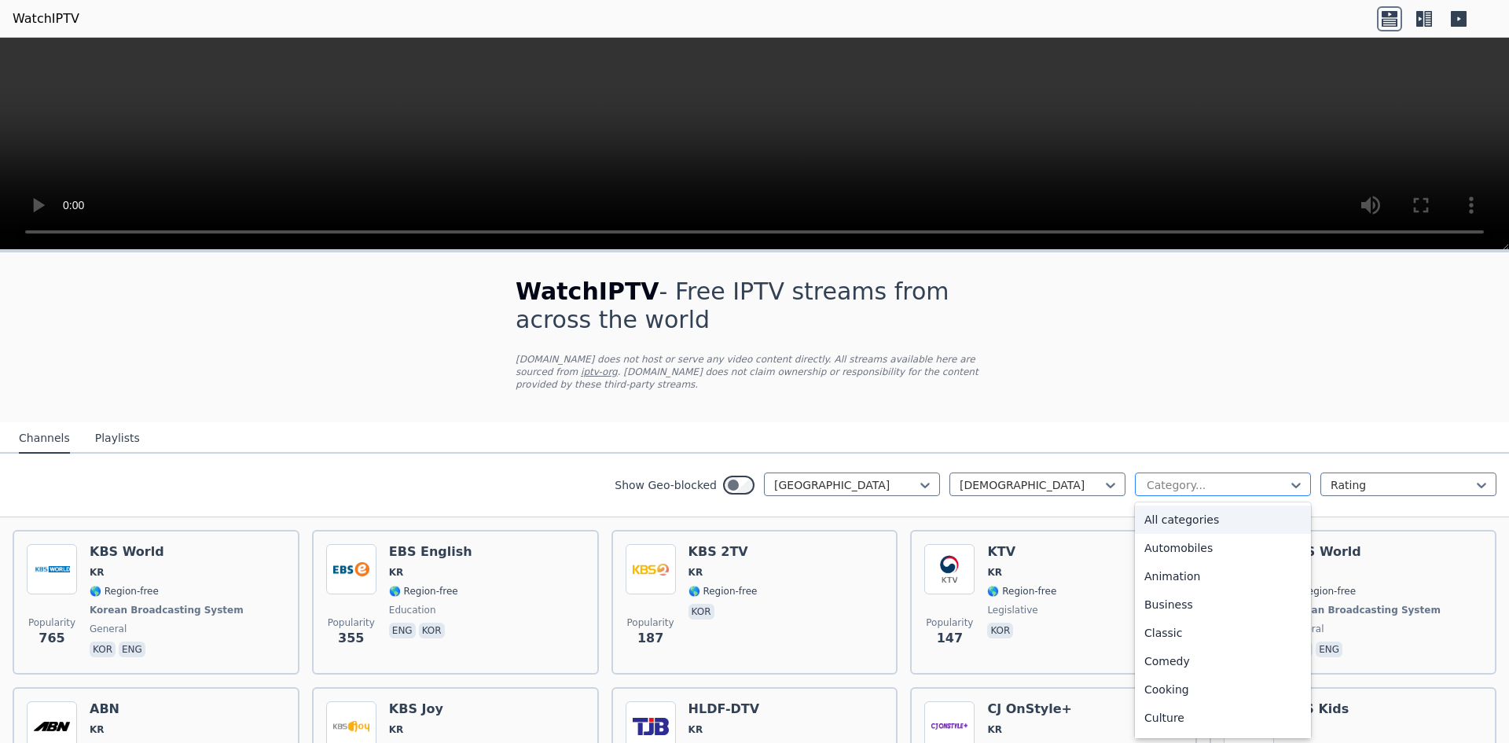
click at [1145, 477] on div at bounding box center [1216, 485] width 143 height 16
click at [1363, 437] on nav "Channels Playlists" at bounding box center [754, 437] width 1509 height 31
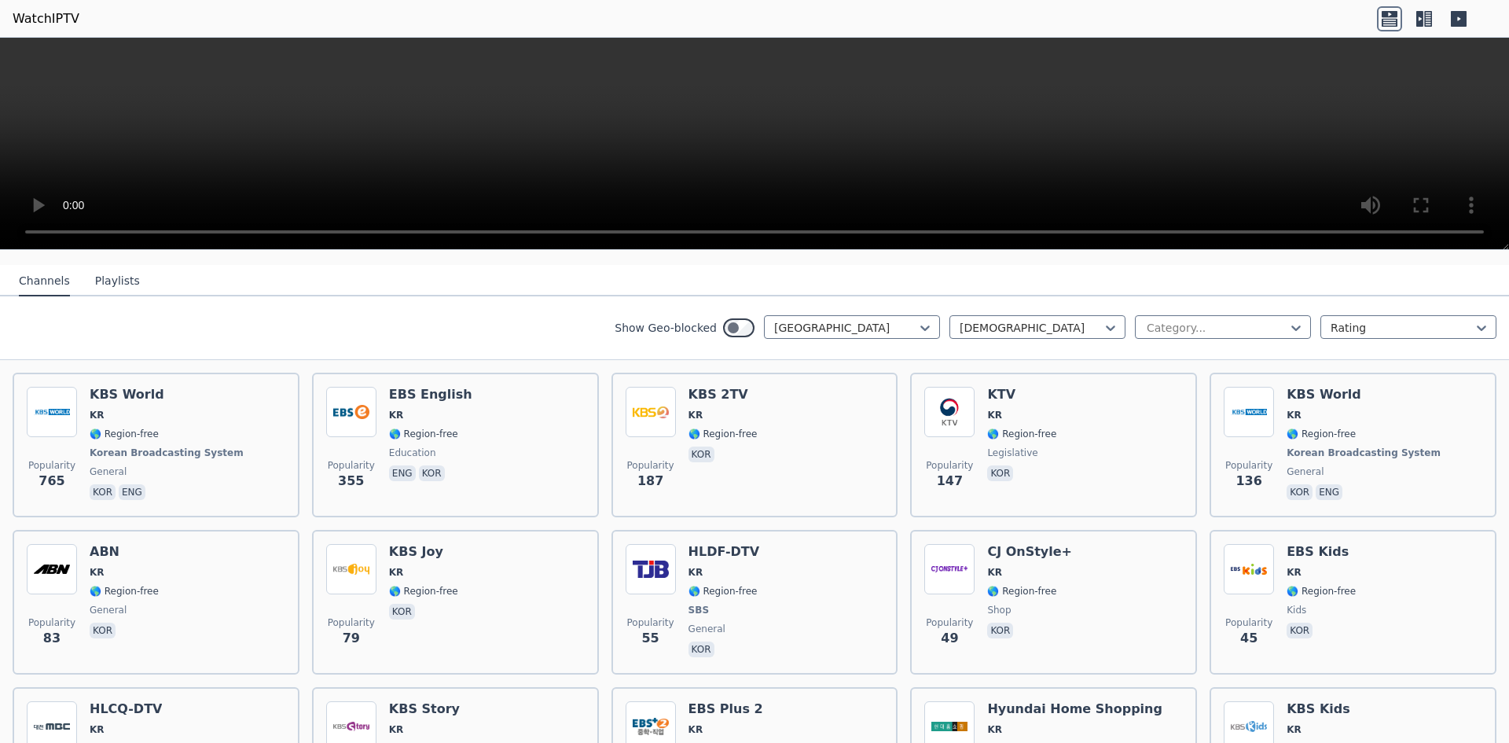
scroll to position [236, 0]
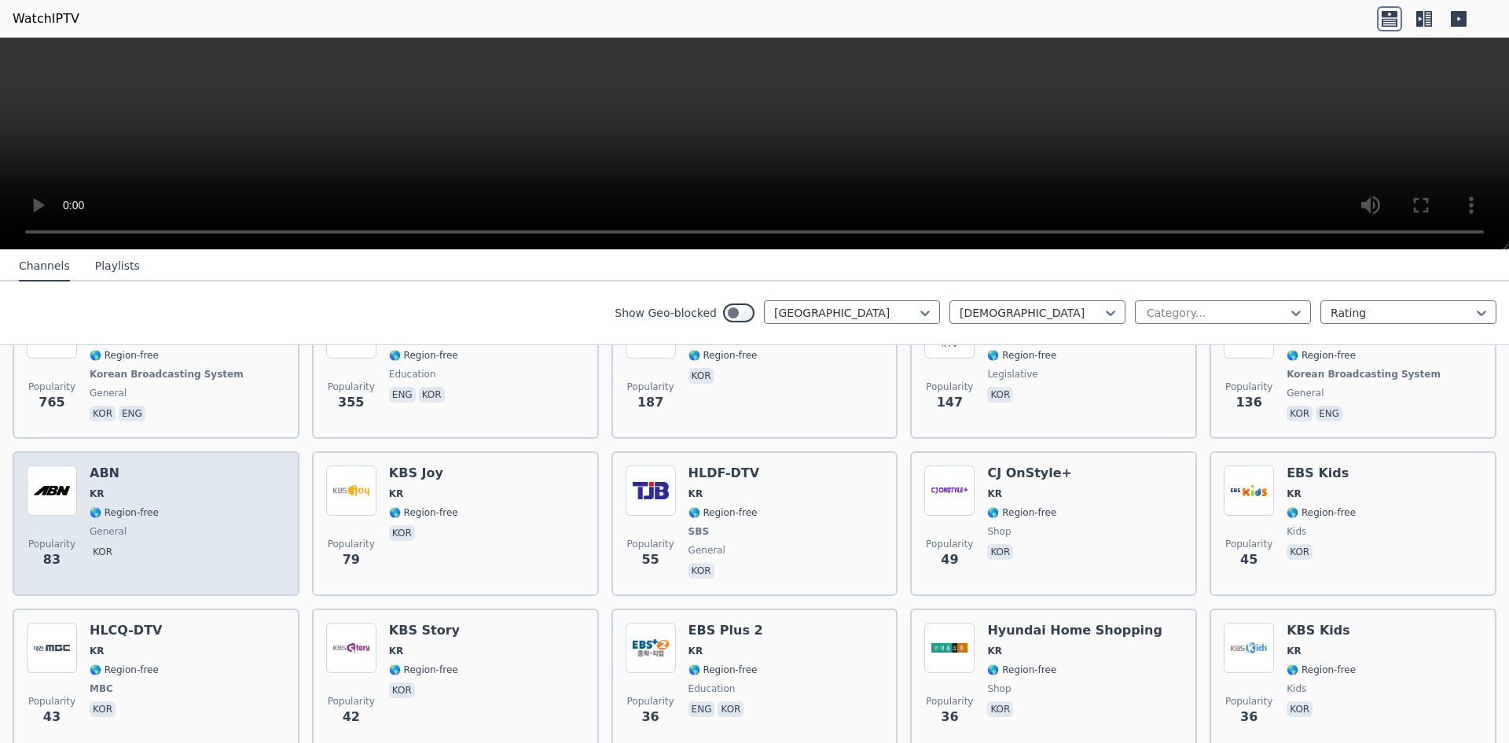
click at [222, 538] on div "Popularity 83 ABN KR 🌎 Region-free general kor" at bounding box center [156, 523] width 259 height 116
click at [65, 499] on img at bounding box center [52, 490] width 50 height 50
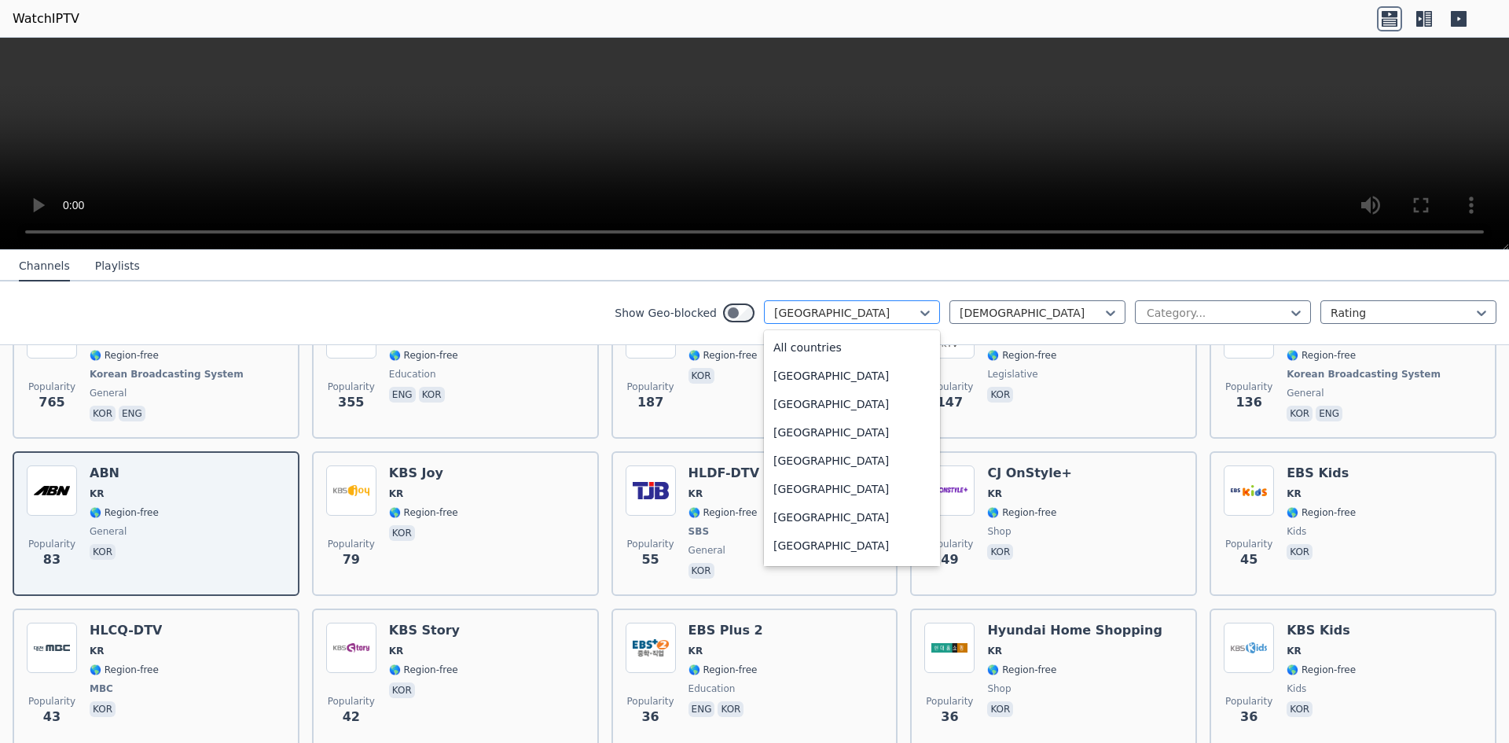
scroll to position [4715, 0]
click at [835, 304] on div "[GEOGRAPHIC_DATA]" at bounding box center [852, 312] width 176 height 24
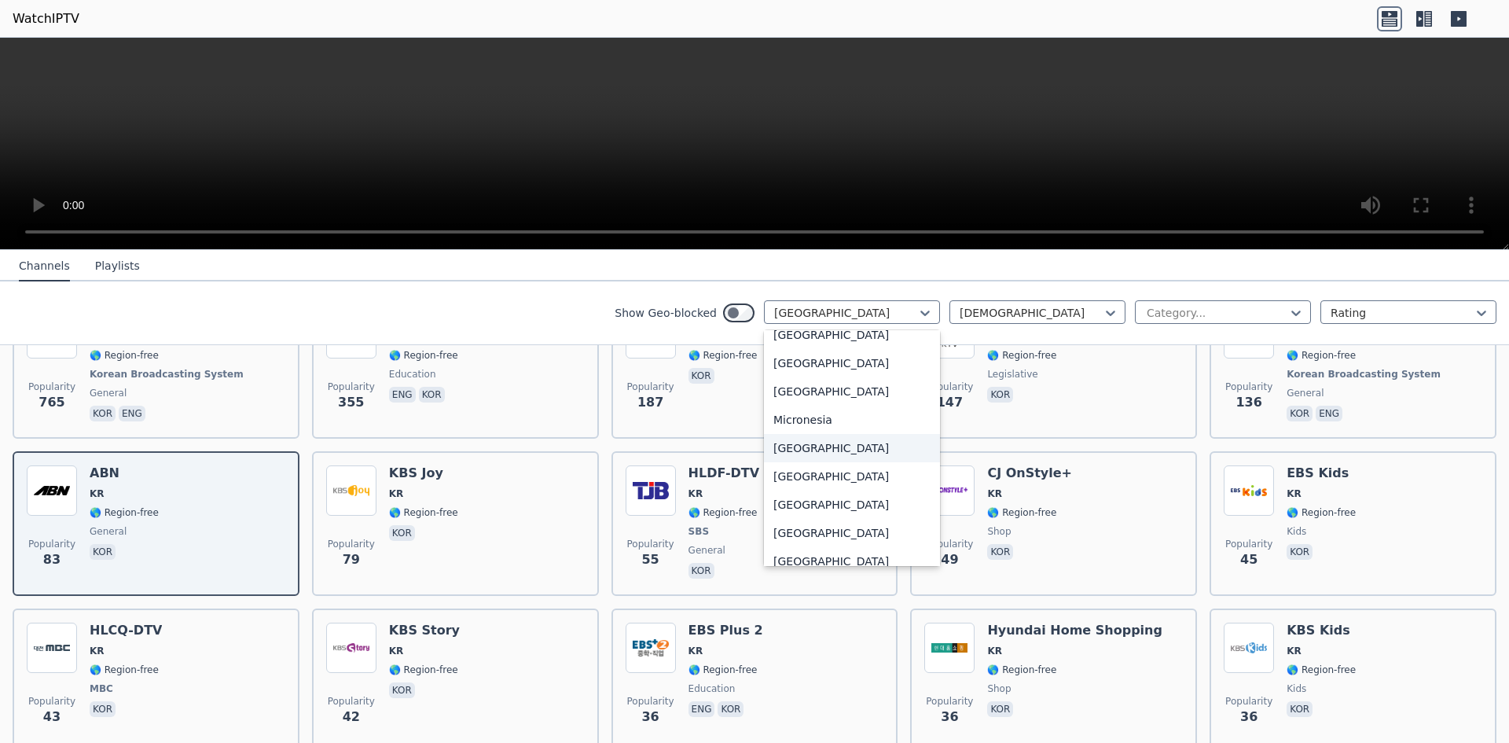
scroll to position [3300, 0]
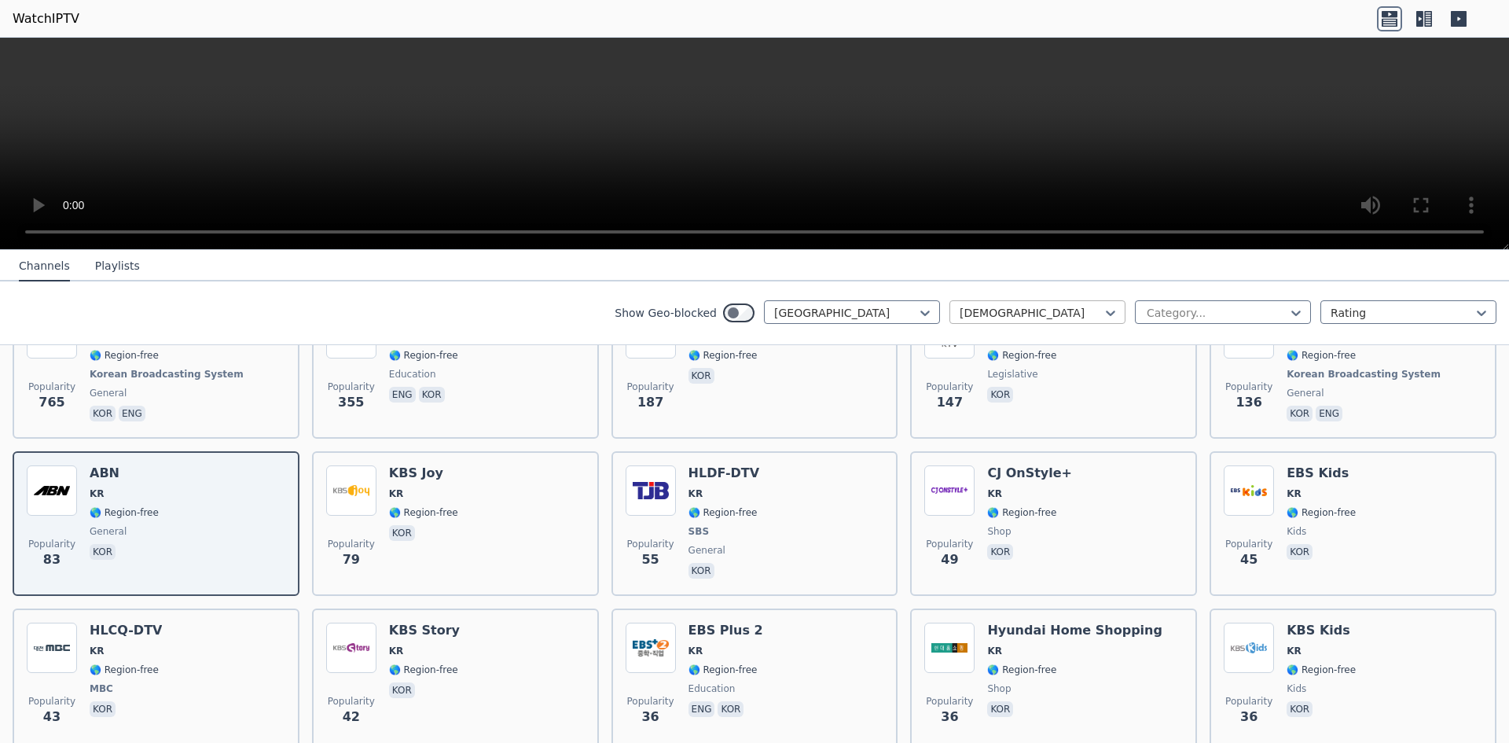
click at [995, 323] on div "[DEMOGRAPHIC_DATA] Category... Rating" at bounding box center [1222, 312] width 547 height 25
click at [990, 311] on div at bounding box center [1030, 313] width 143 height 16
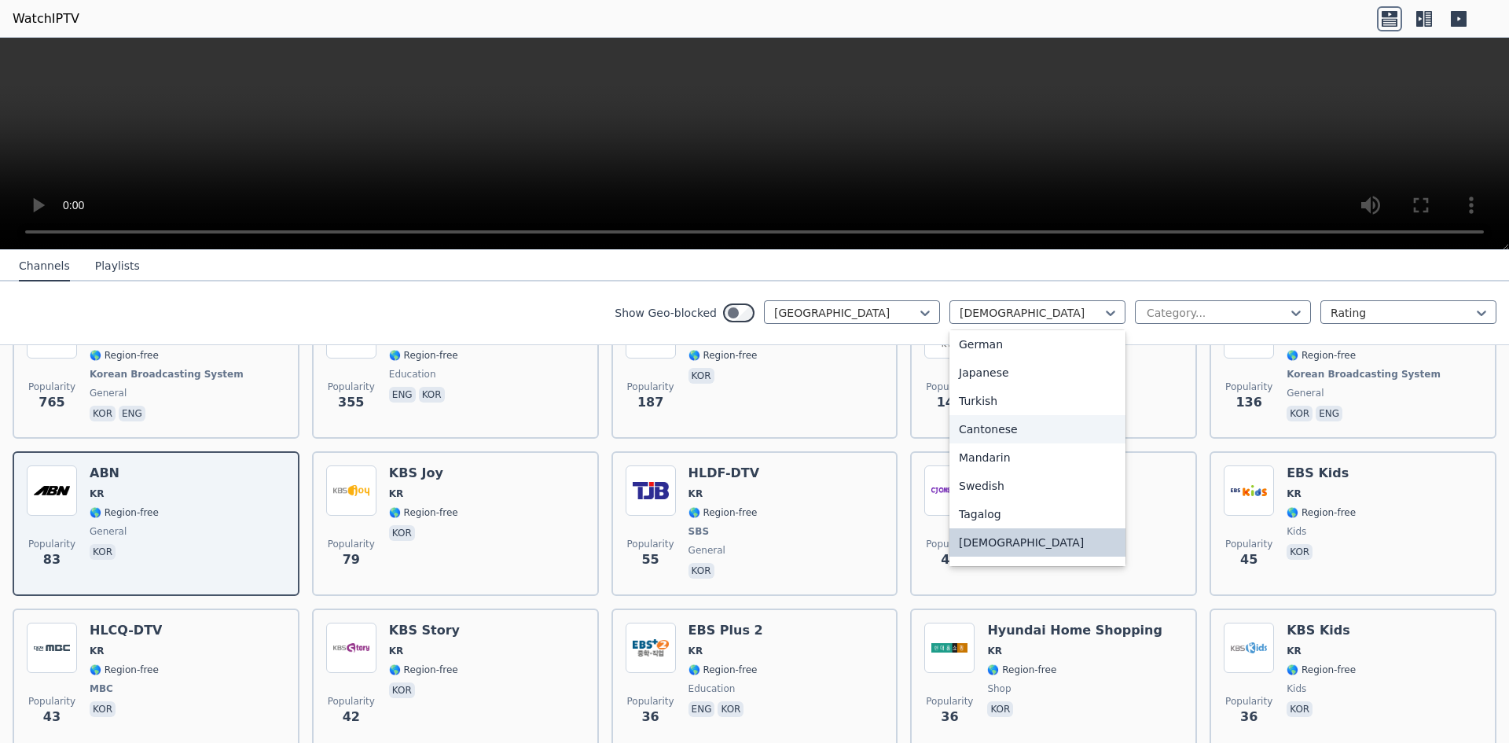
scroll to position [0, 0]
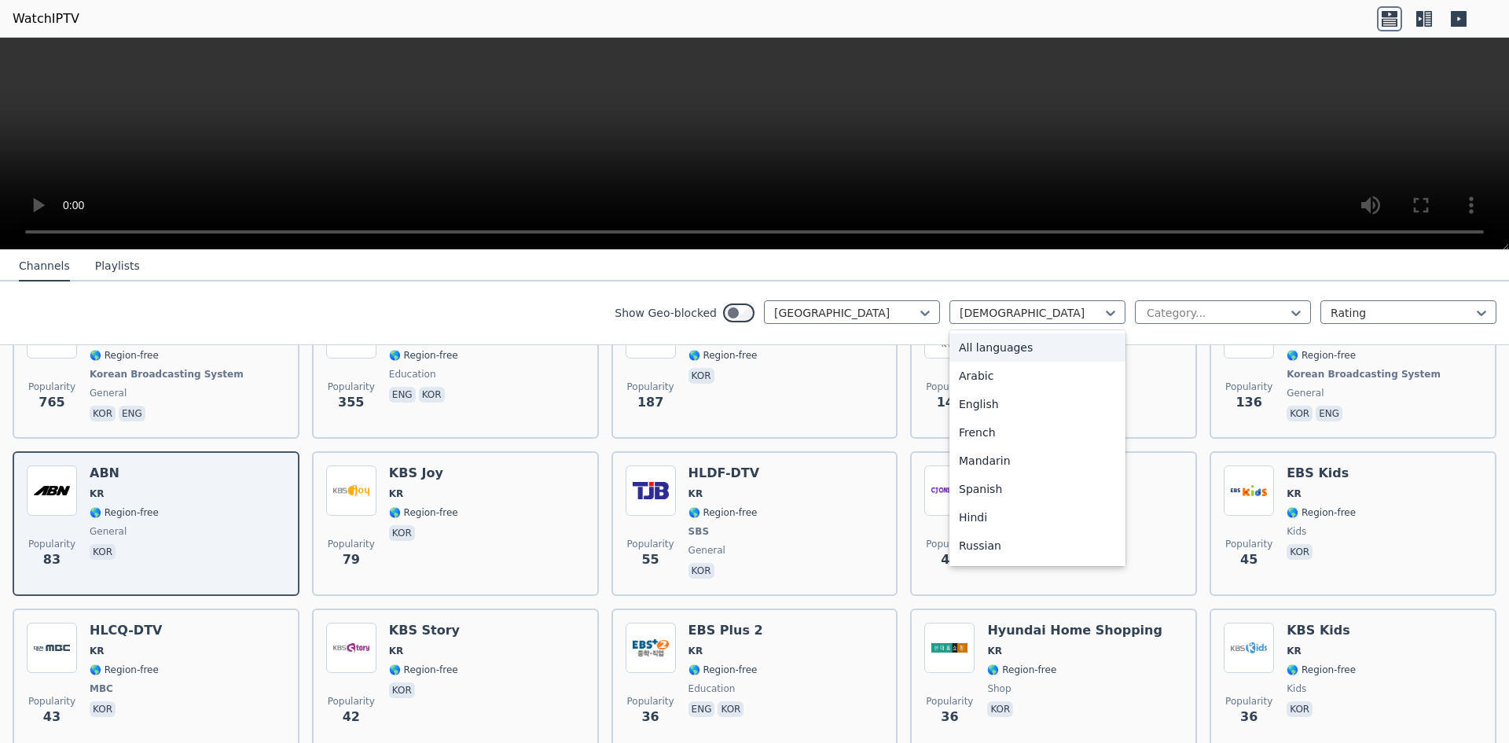
click at [987, 352] on div "All languages" at bounding box center [1037, 347] width 176 height 28
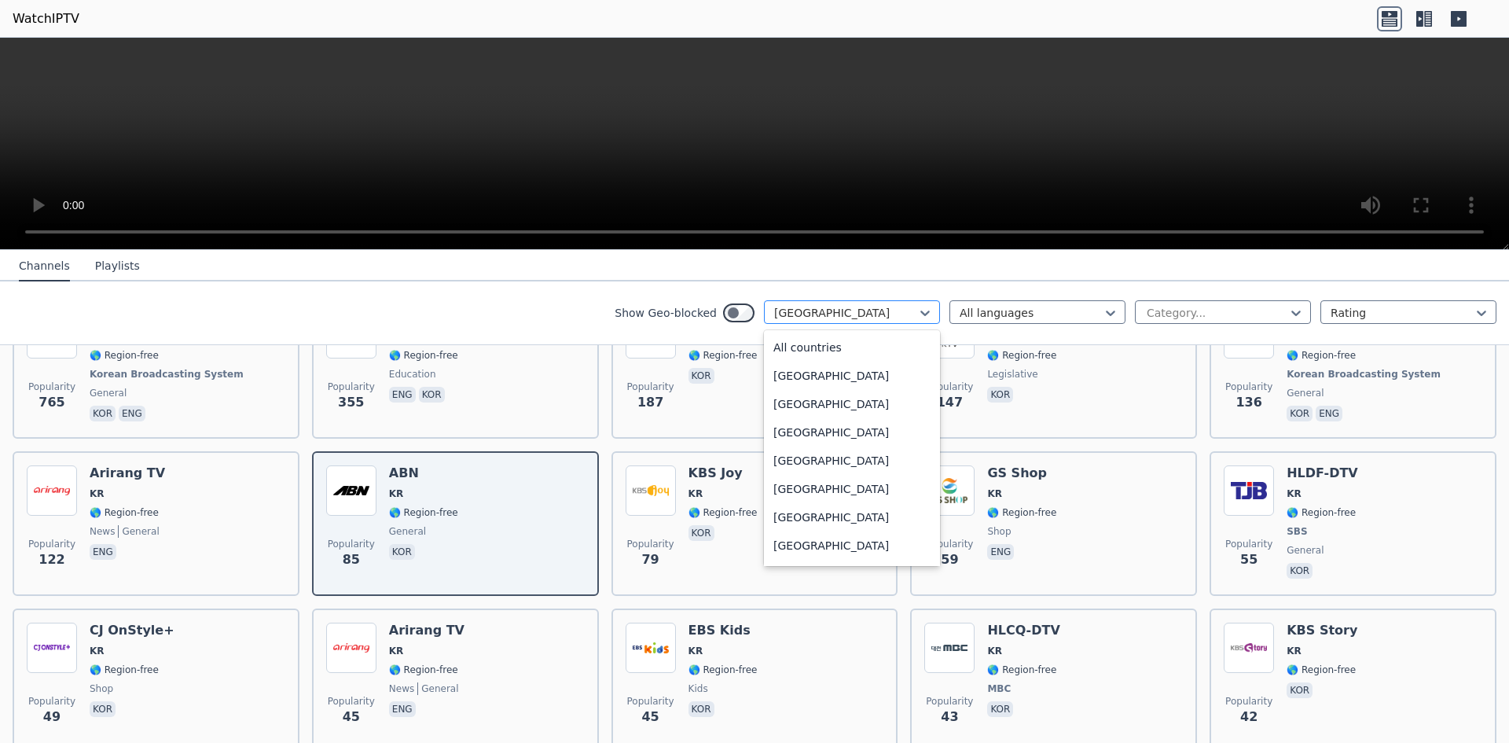
click at [857, 311] on div at bounding box center [845, 313] width 143 height 16
click at [801, 504] on div "[GEOGRAPHIC_DATA]" at bounding box center [852, 495] width 176 height 28
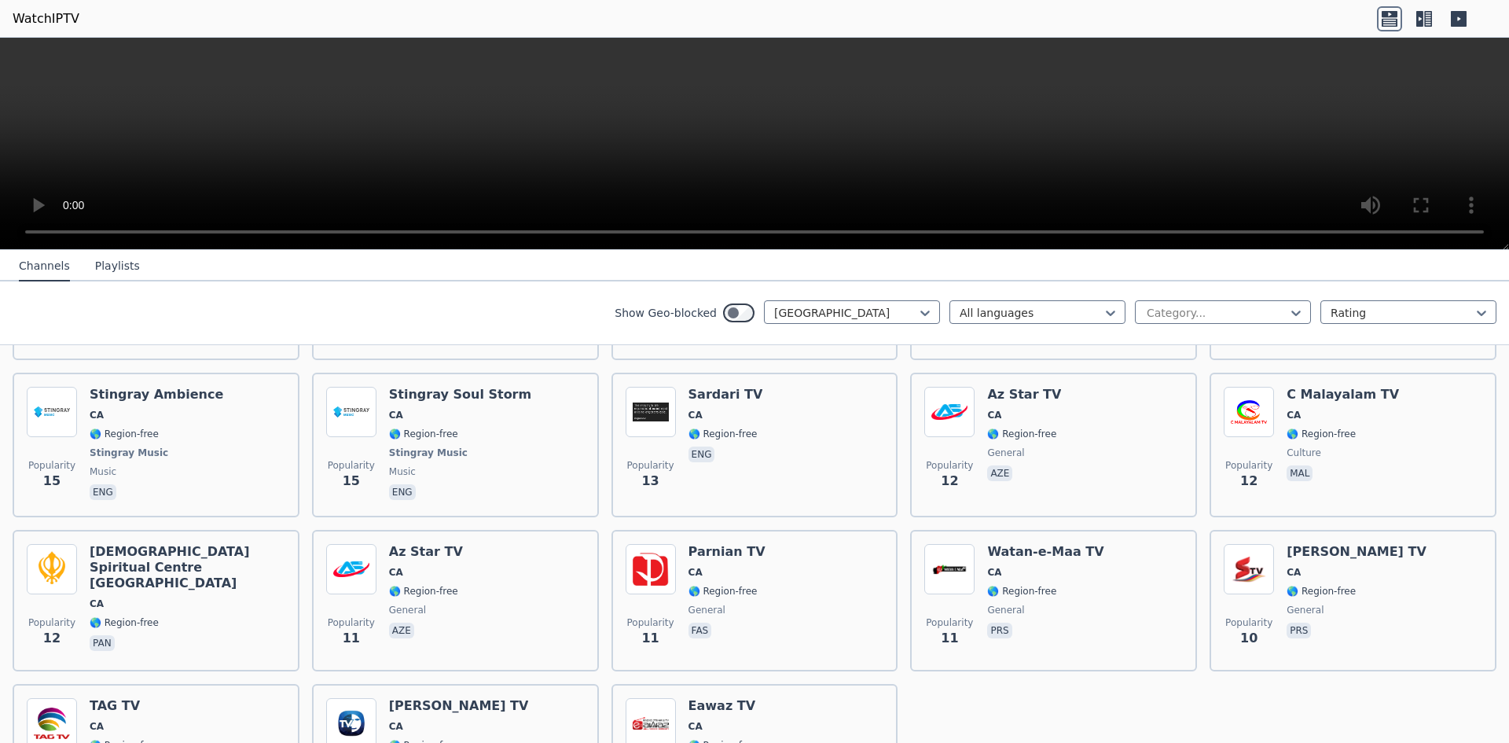
scroll to position [3594, 0]
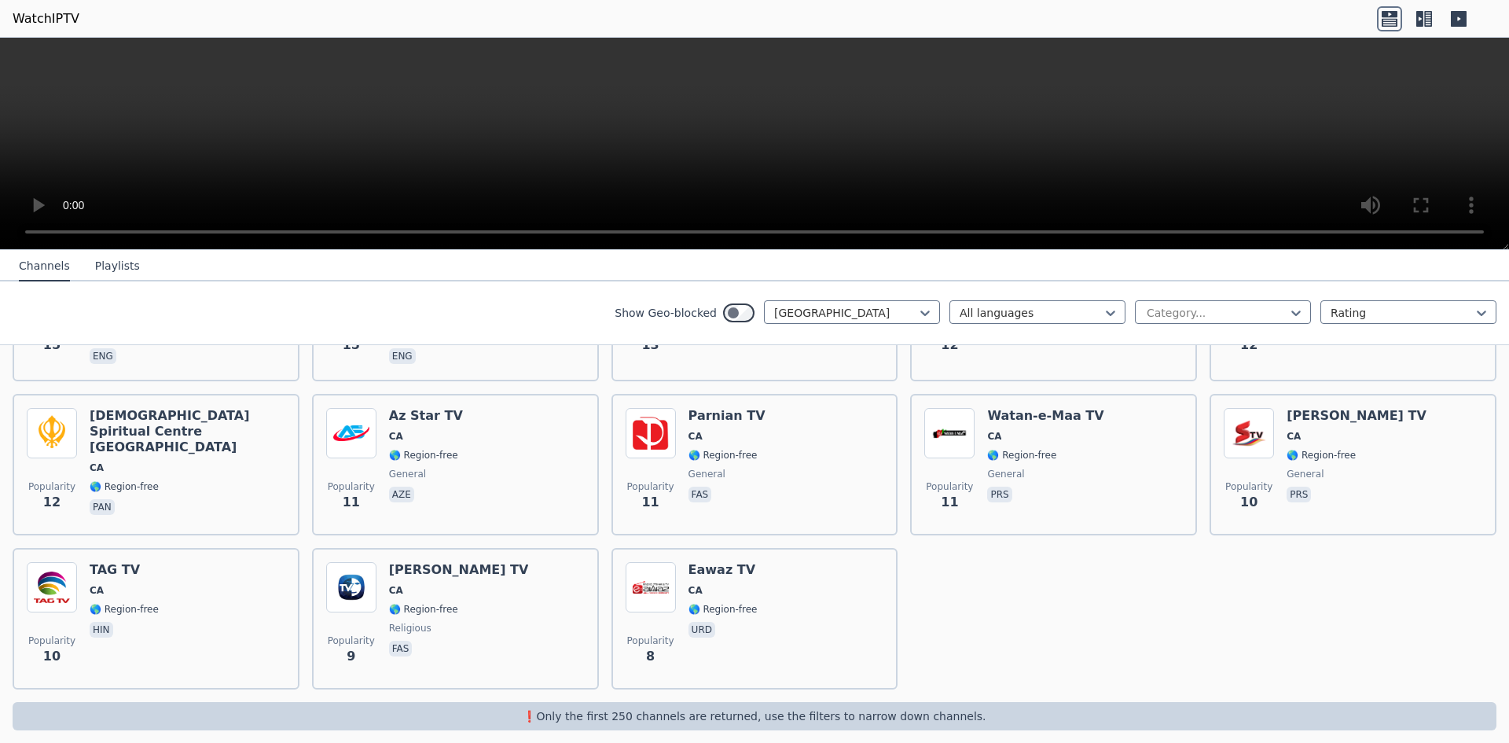
click at [942, 708] on p "❗️Only the first 250 channels are returned, use the filters to narrow down chan…" at bounding box center [754, 716] width 1471 height 16
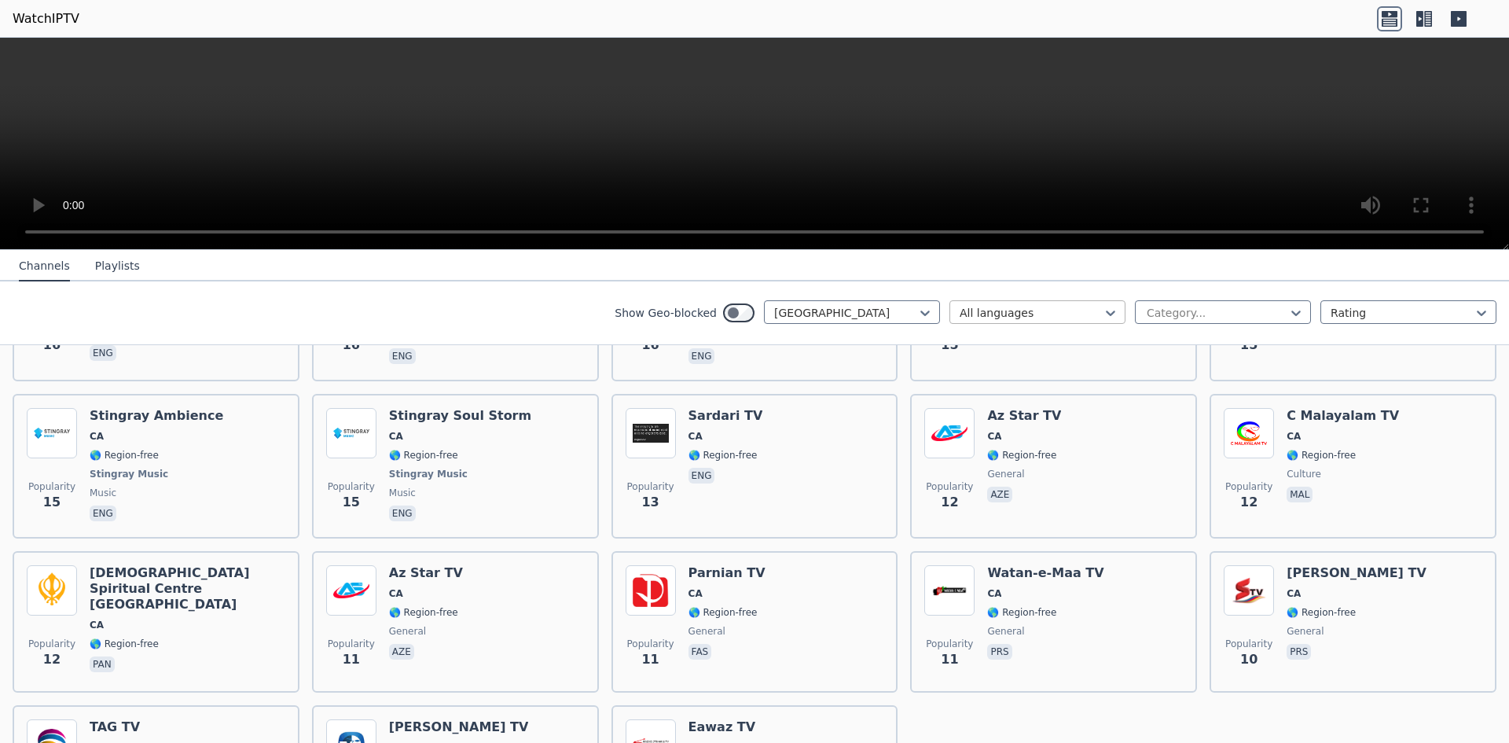
click at [1028, 316] on div at bounding box center [1030, 313] width 143 height 16
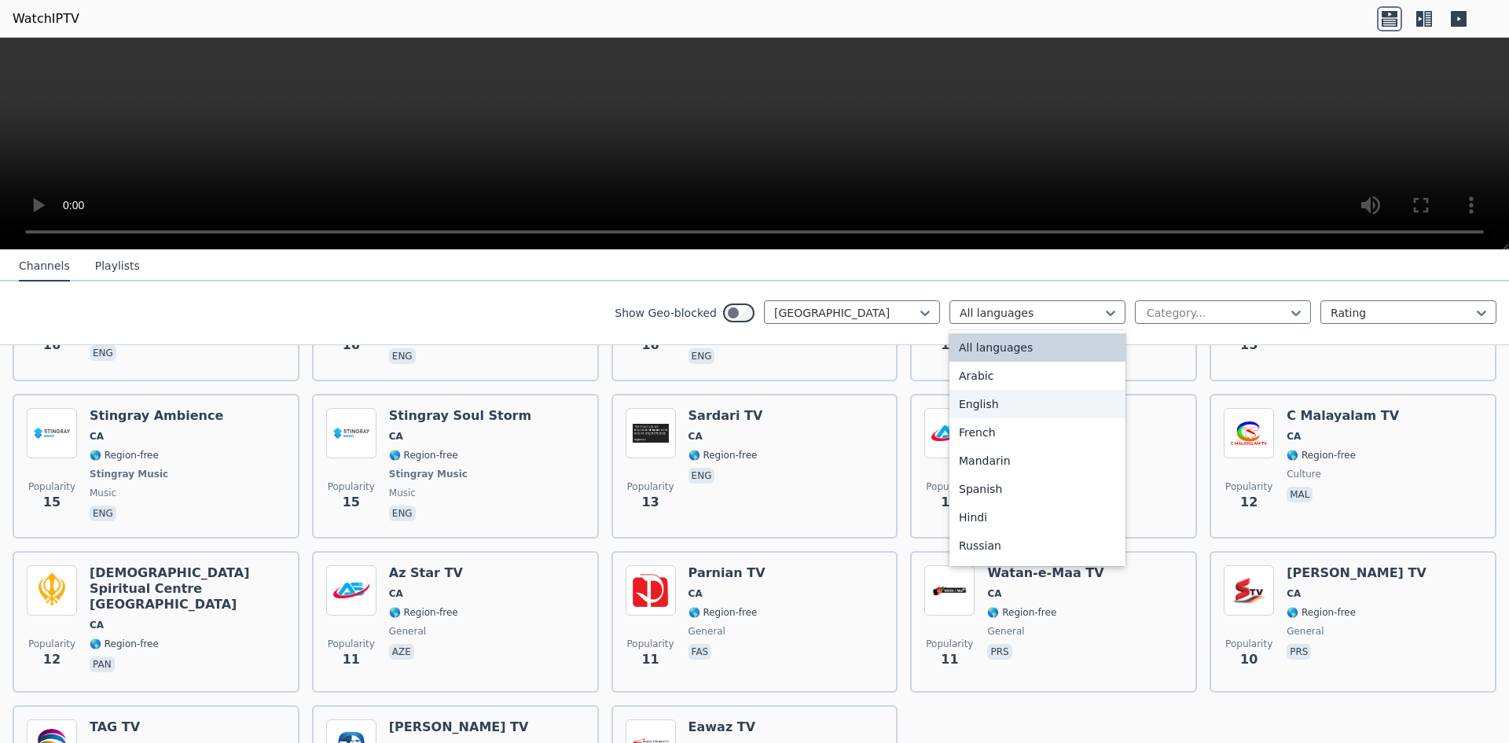
click at [1018, 408] on div "English" at bounding box center [1037, 404] width 176 height 28
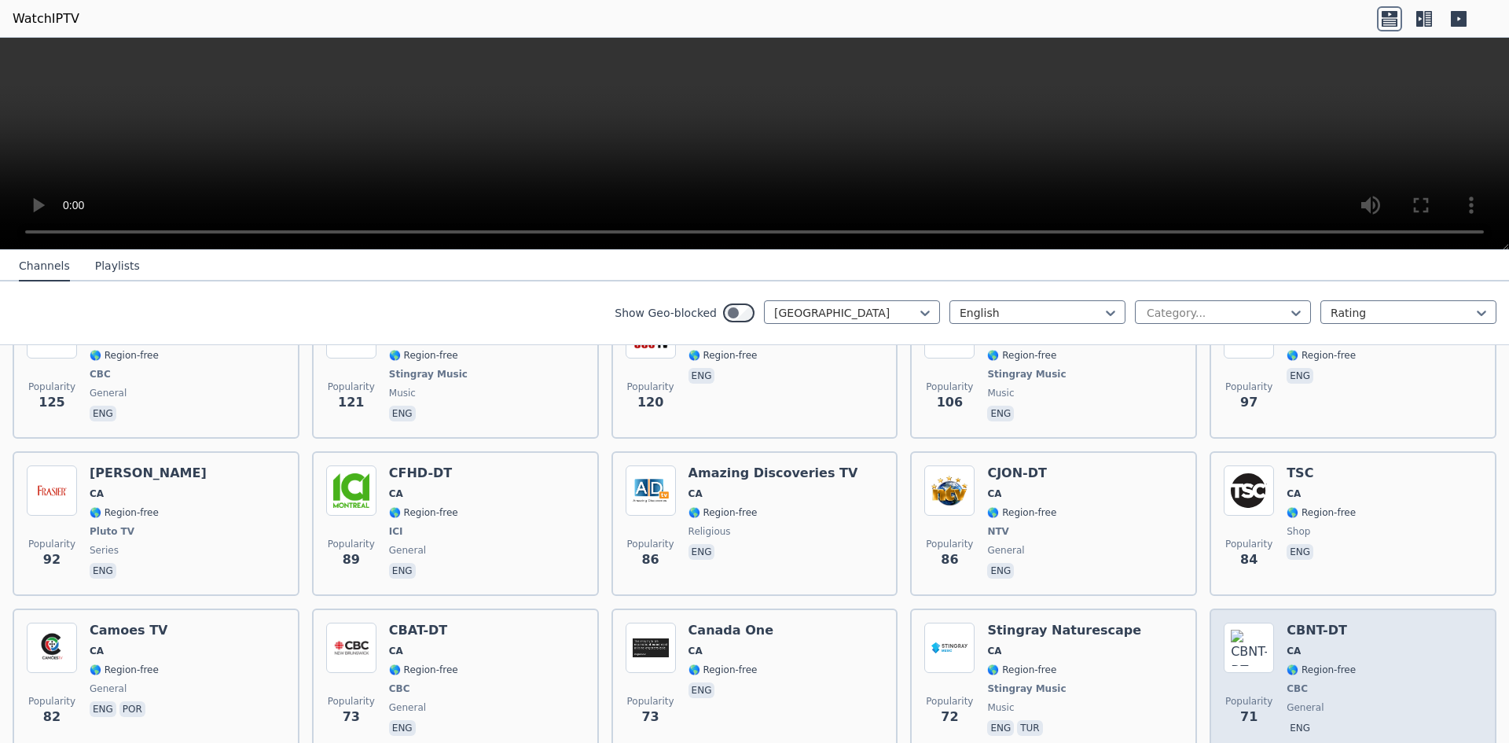
scroll to position [629, 0]
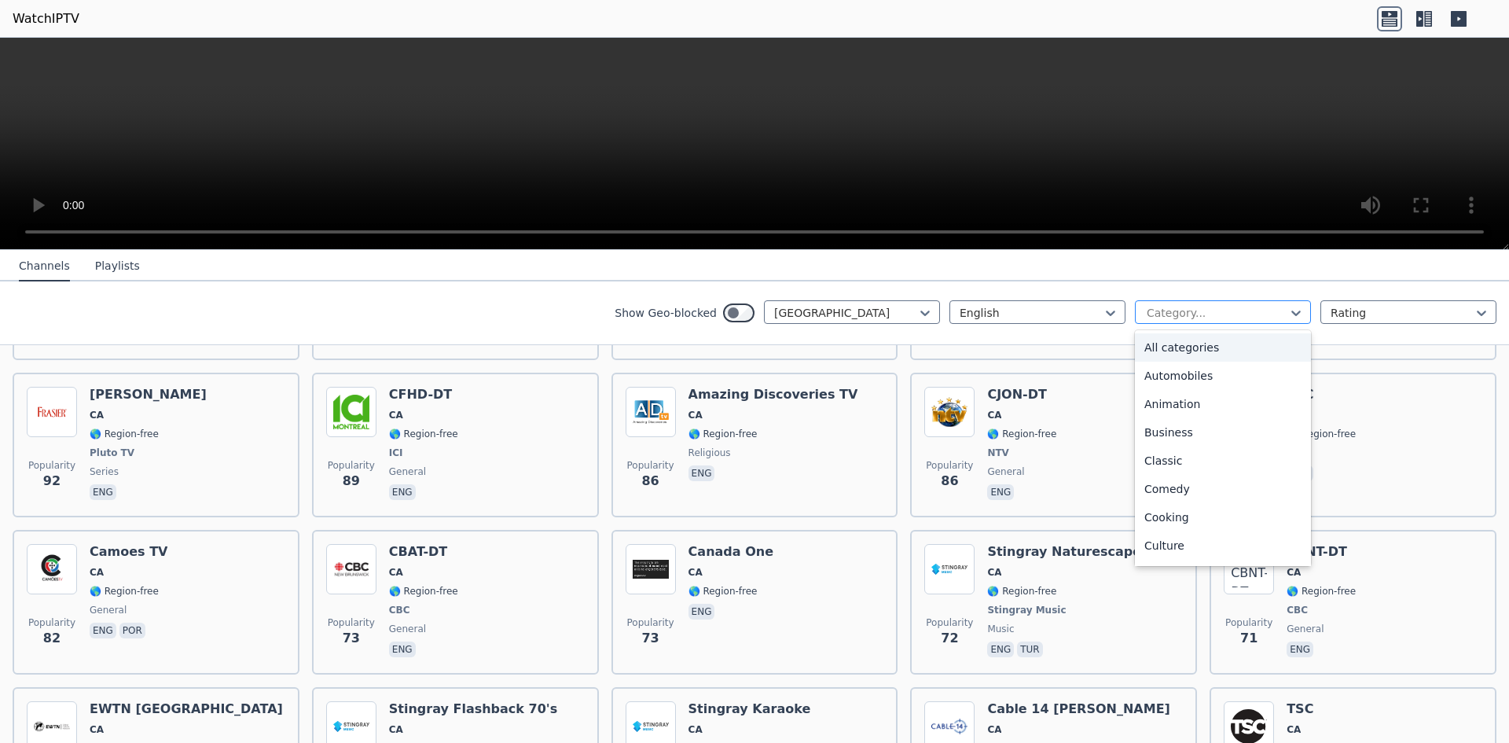
click at [1238, 305] on div at bounding box center [1216, 313] width 143 height 16
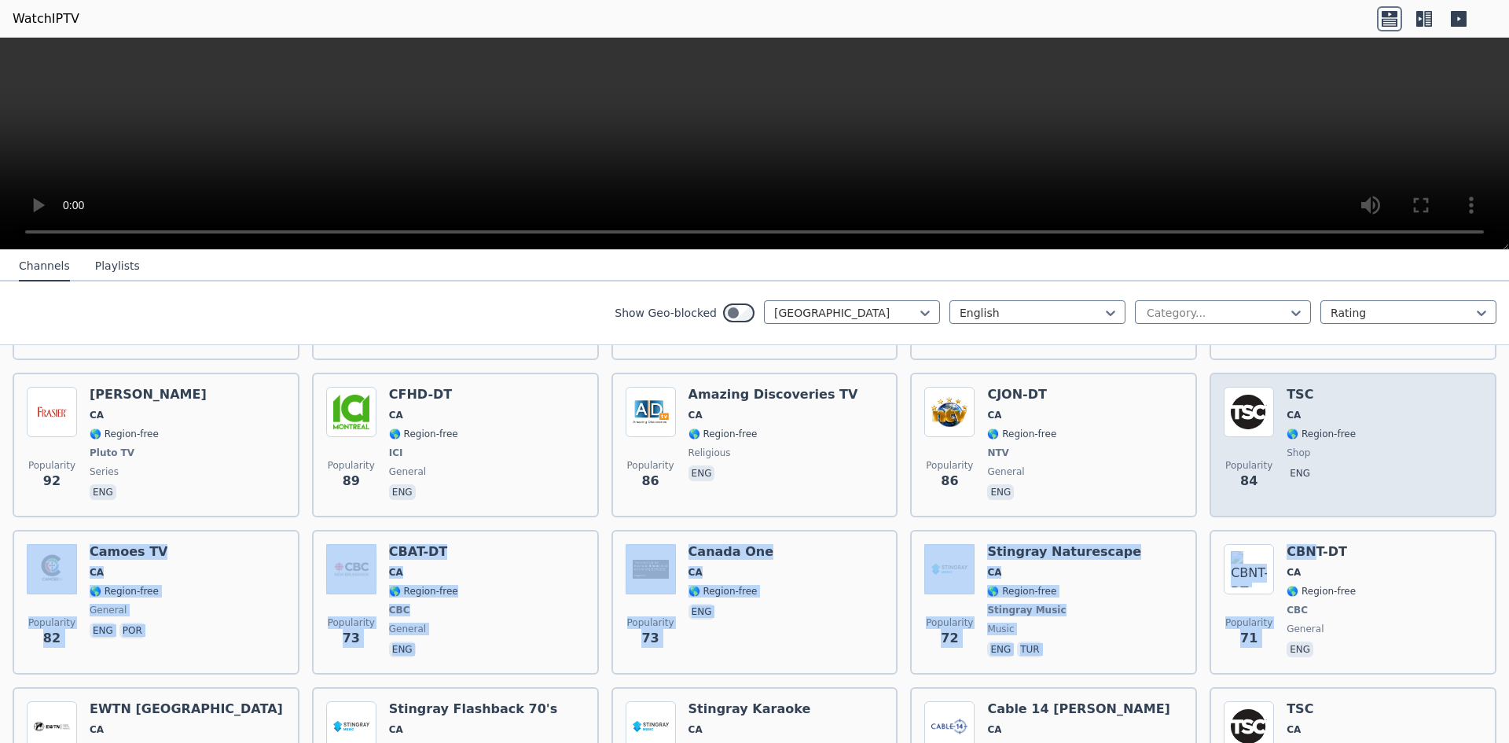
drag, startPoint x: 1300, startPoint y: 523, endPoint x: 1303, endPoint y: 480, distance: 42.6
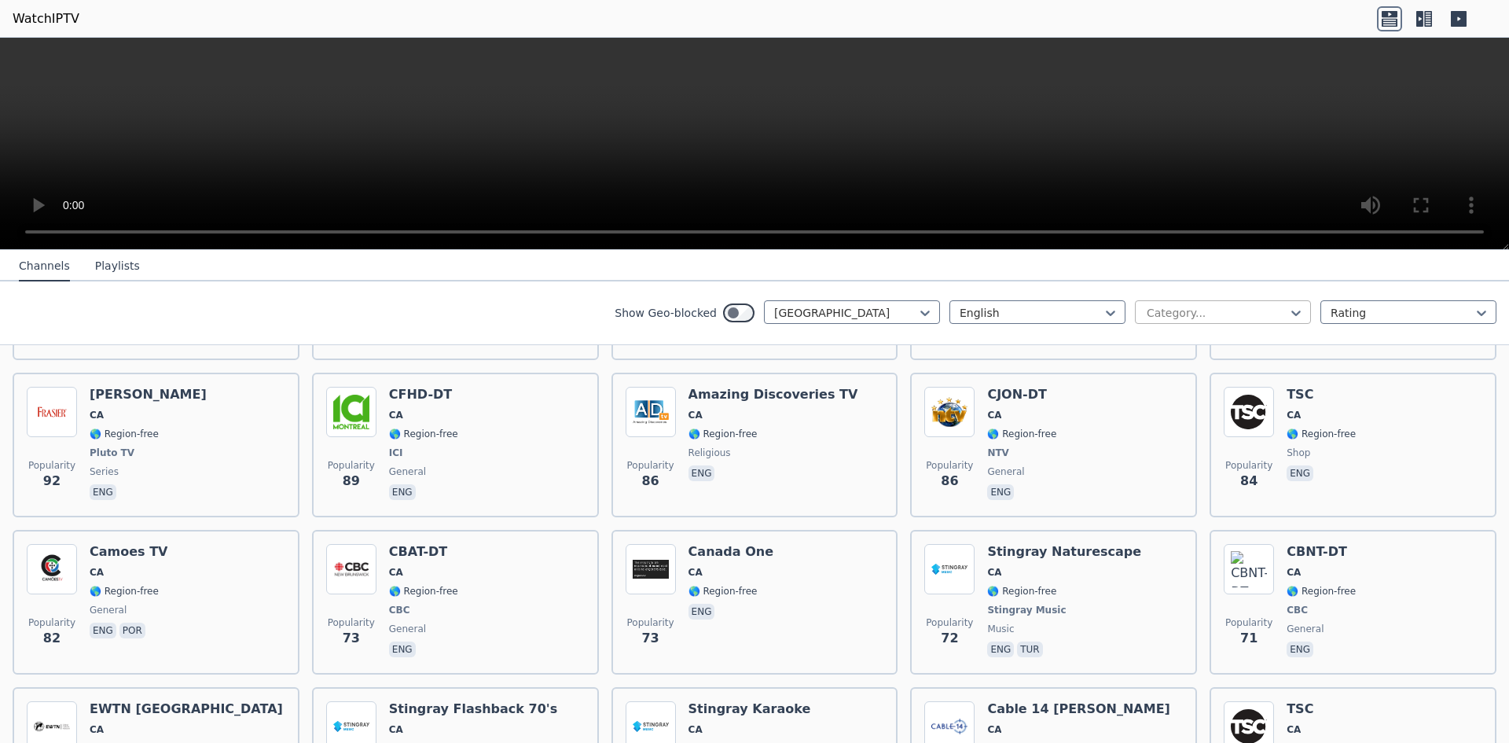
click at [1155, 309] on div at bounding box center [1216, 313] width 143 height 16
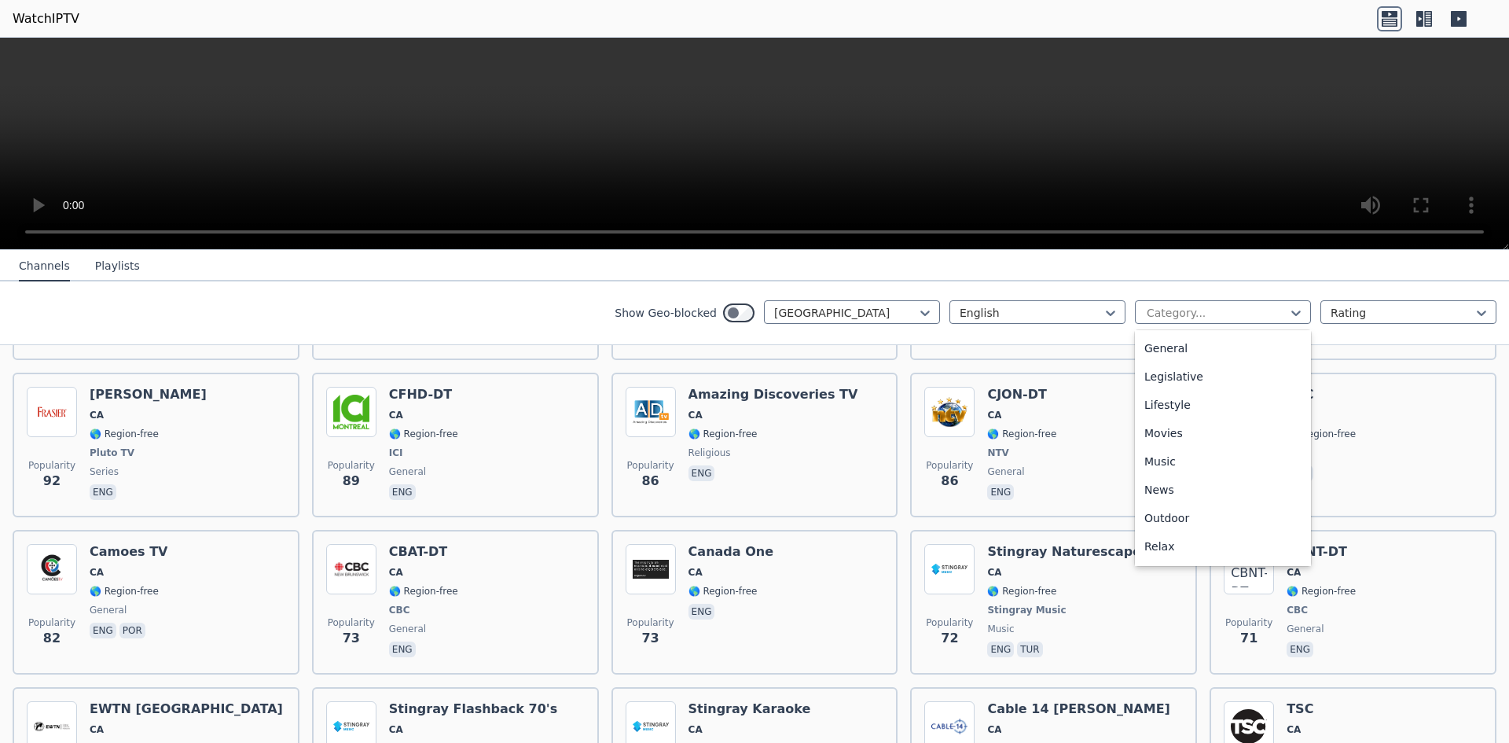
scroll to position [354, 0]
click at [1235, 483] on div "News" at bounding box center [1223, 474] width 176 height 28
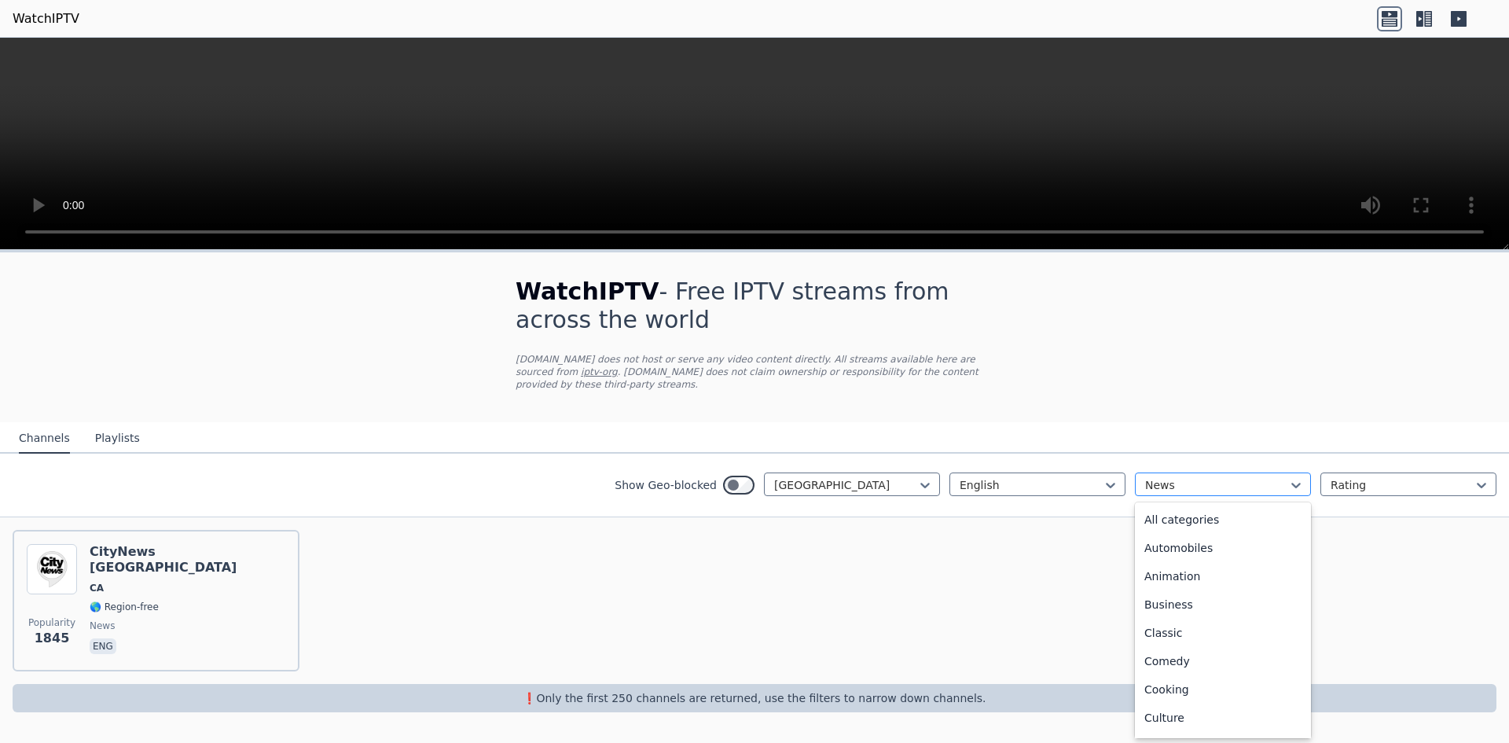
scroll to position [286, 0]
click at [1183, 477] on div at bounding box center [1216, 485] width 143 height 16
click at [1224, 536] on div "Family" at bounding box center [1223, 544] width 176 height 28
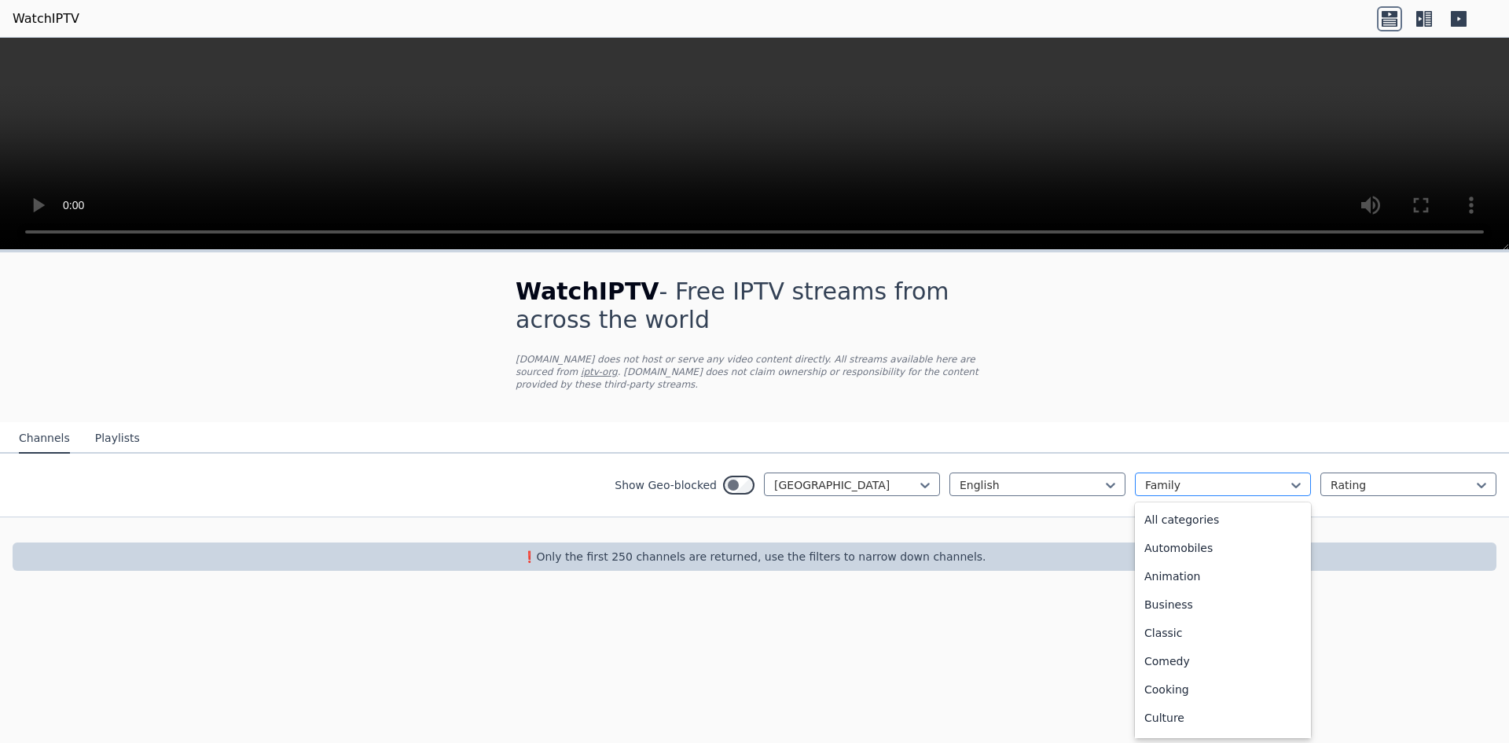
click at [1273, 477] on div at bounding box center [1216, 485] width 143 height 16
click at [1240, 514] on div "Classic" at bounding box center [1223, 516] width 176 height 28
click at [1209, 477] on div at bounding box center [1216, 485] width 143 height 16
click at [1214, 509] on div "All categories" at bounding box center [1223, 519] width 176 height 28
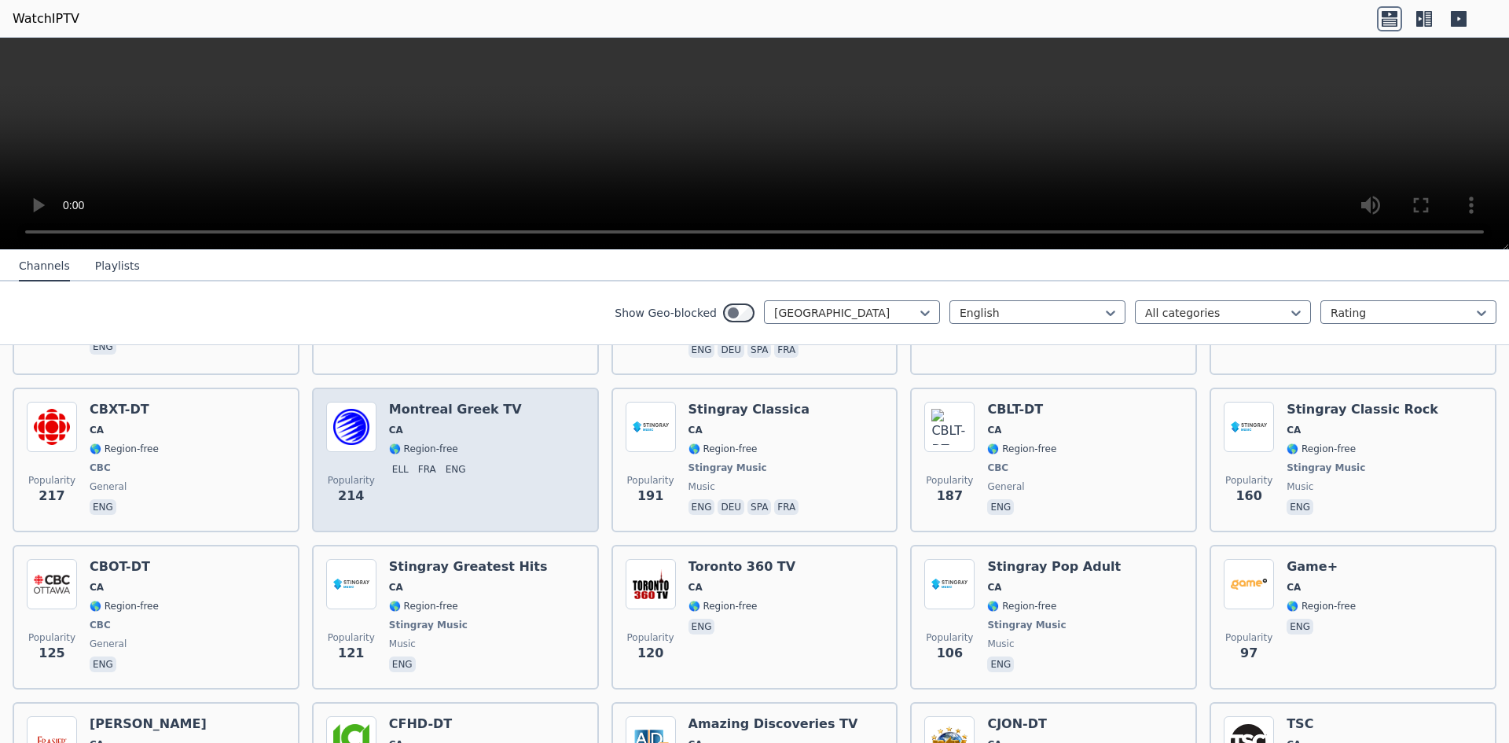
scroll to position [64, 0]
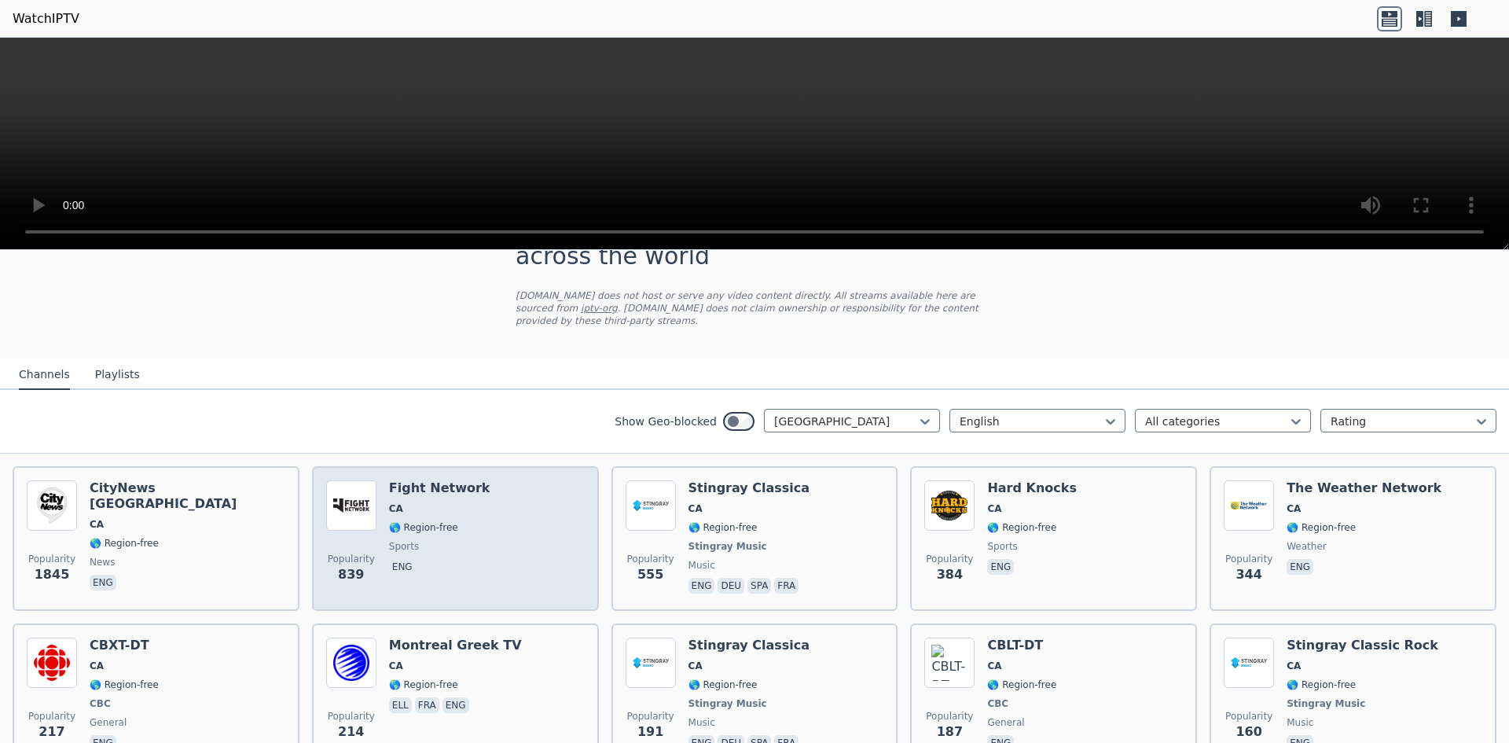
click at [538, 519] on div "Popularity 839 Fight Network CA 🌎 Region-free sports eng" at bounding box center [455, 538] width 259 height 116
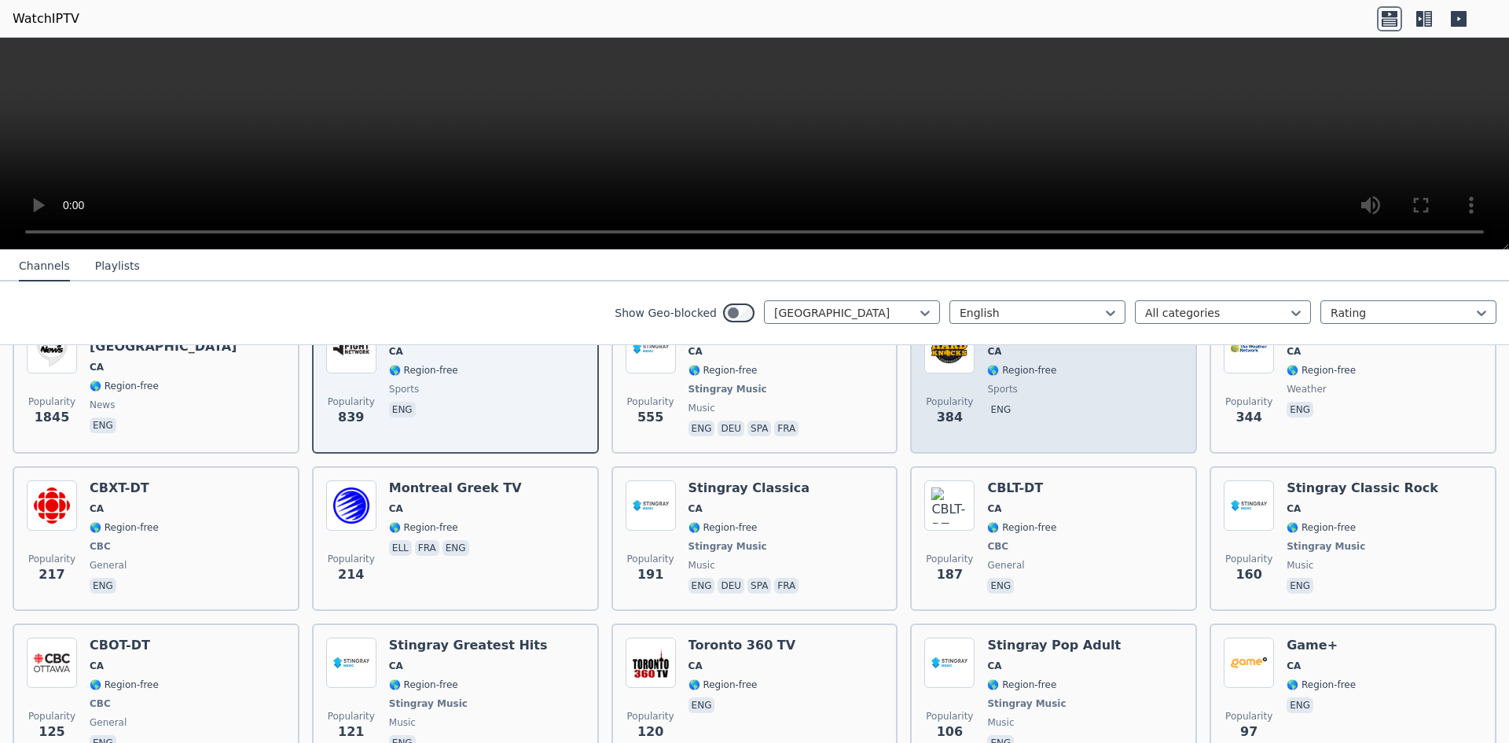
scroll to position [0, 0]
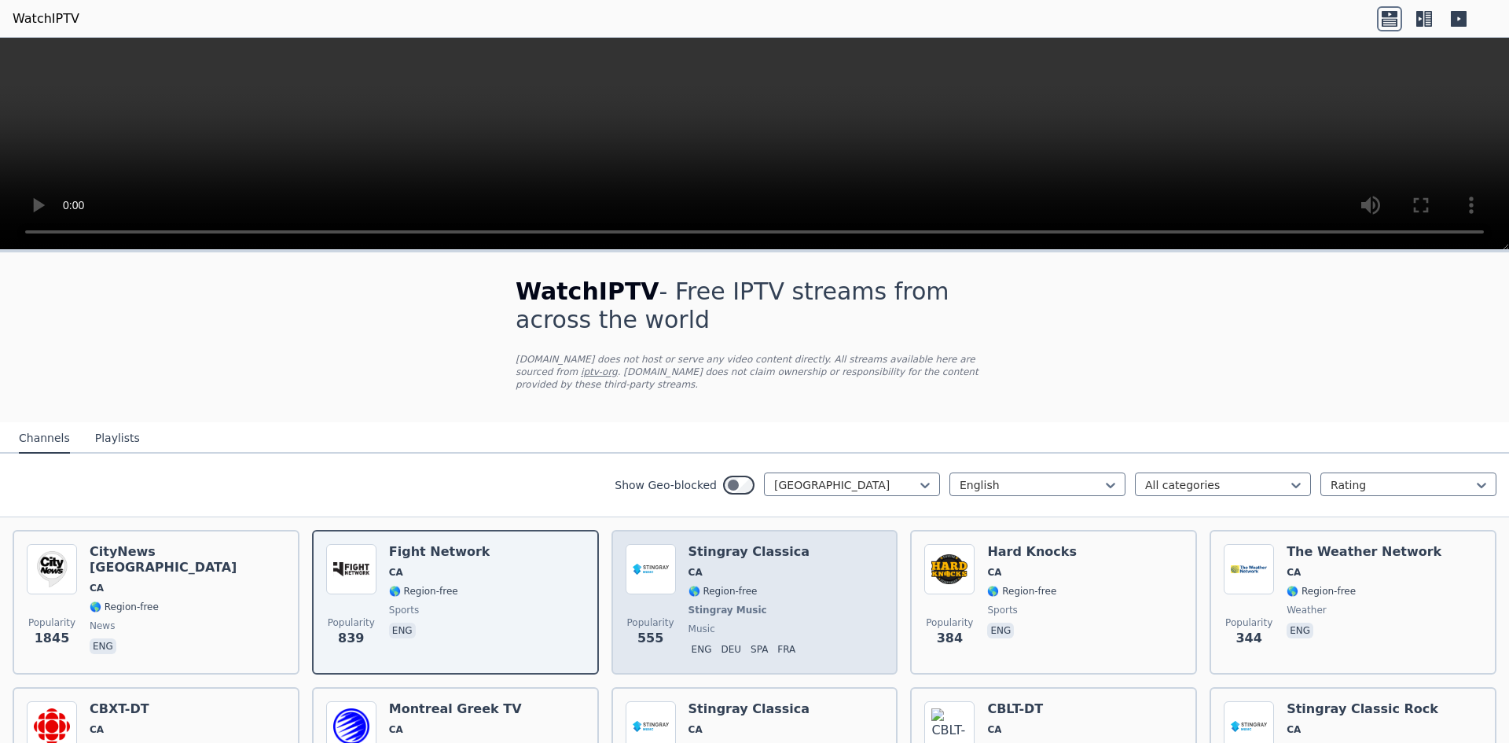
click at [795, 597] on div "Popularity 555 Stingray Classica CA 🌎 Region-free Stingray Music music eng deu …" at bounding box center [755, 602] width 259 height 116
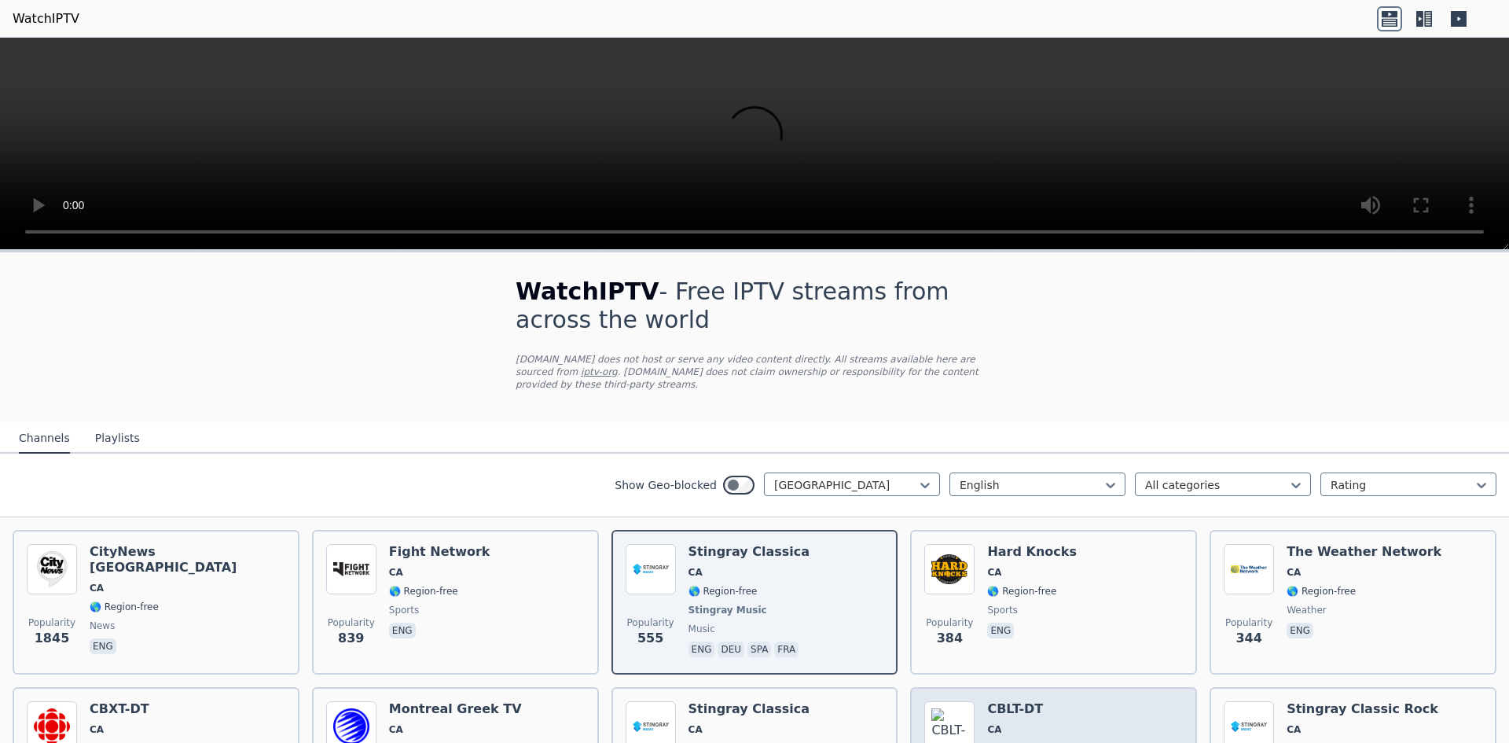
scroll to position [79, 0]
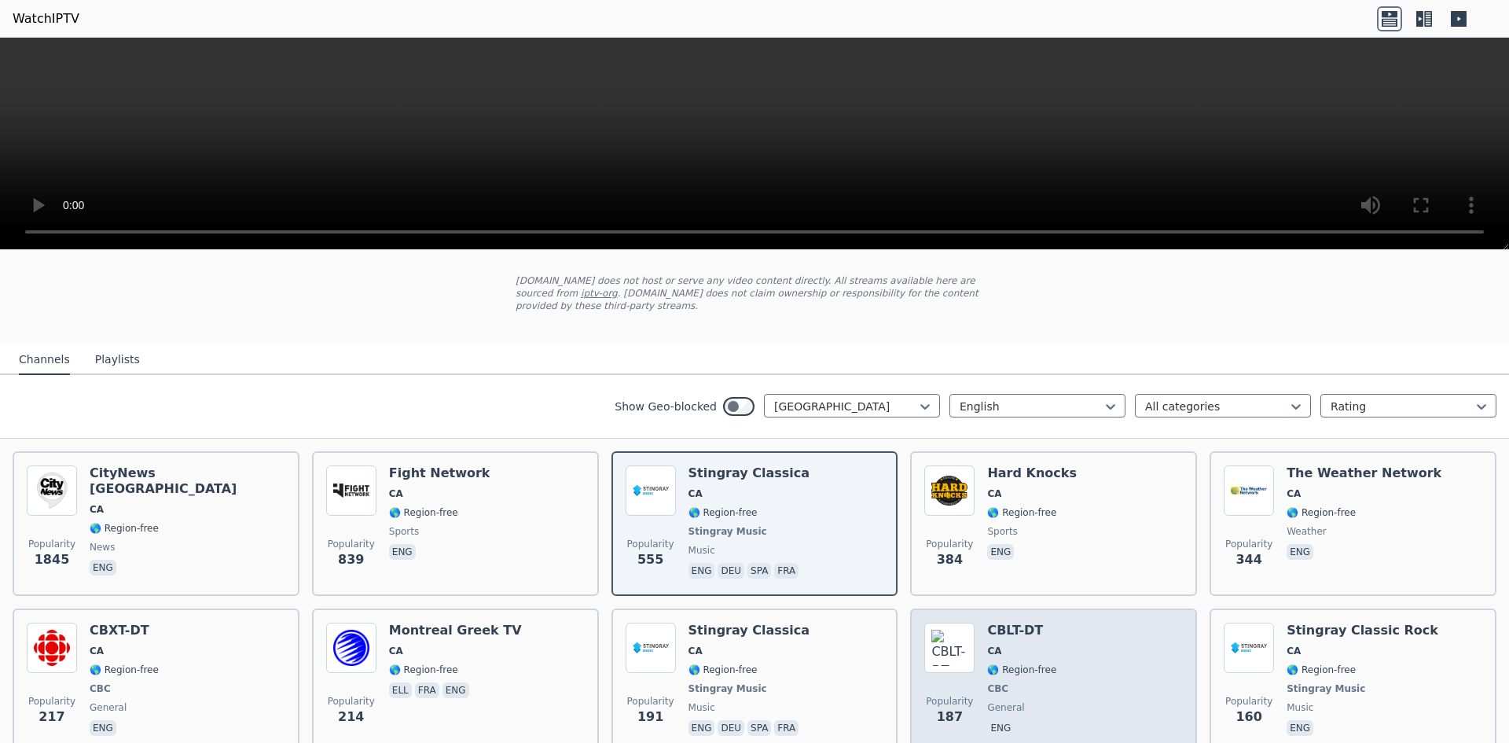
click at [1056, 698] on div "Popularity 187 CBLT-DT CA 🌎 Region-free CBC general eng" at bounding box center [1053, 680] width 259 height 116
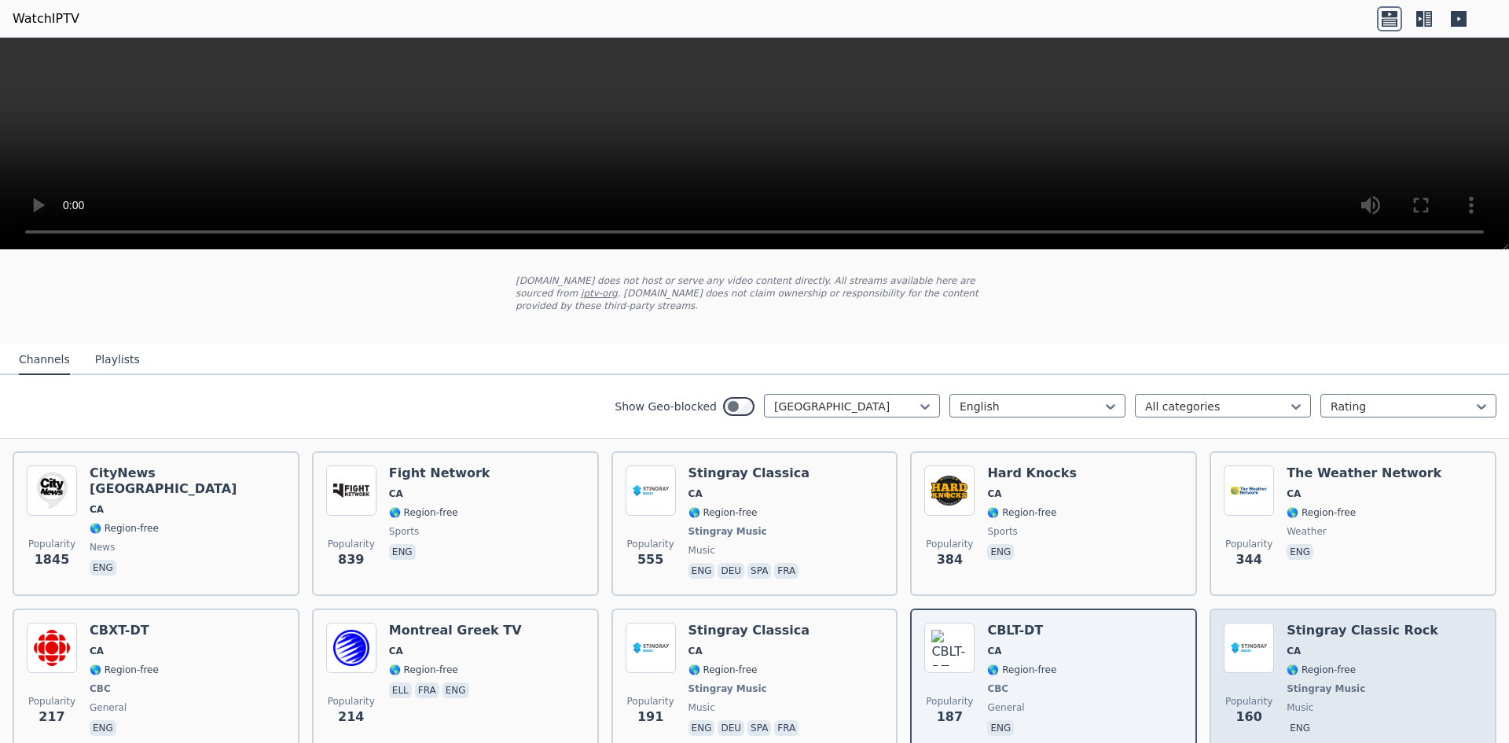
click at [1293, 720] on p "eng" at bounding box center [1299, 728] width 27 height 16
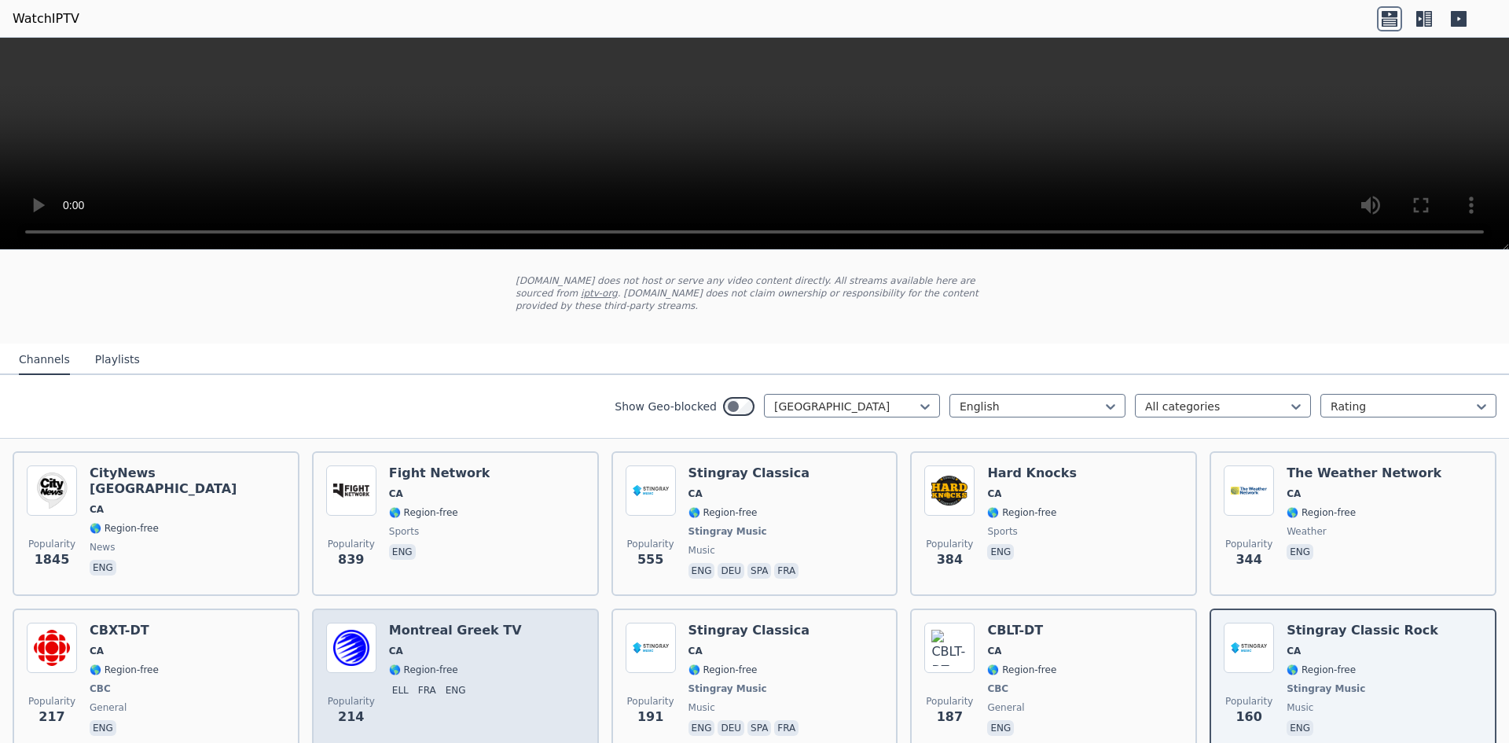
click at [466, 682] on span "ell fra eng" at bounding box center [455, 691] width 133 height 19
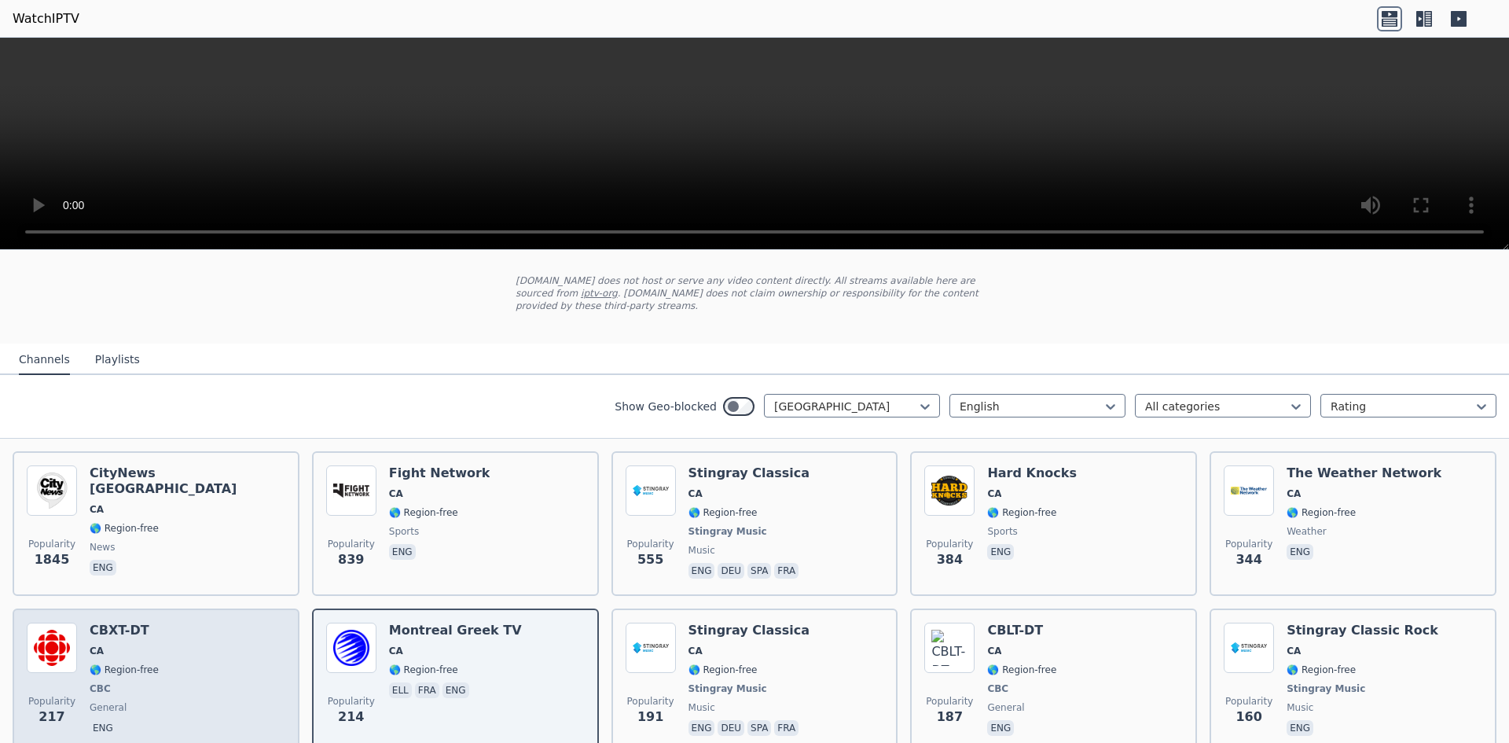
click at [200, 666] on div "Popularity 217 CBXT-DT CA 🌎 Region-free CBC general eng" at bounding box center [156, 680] width 259 height 116
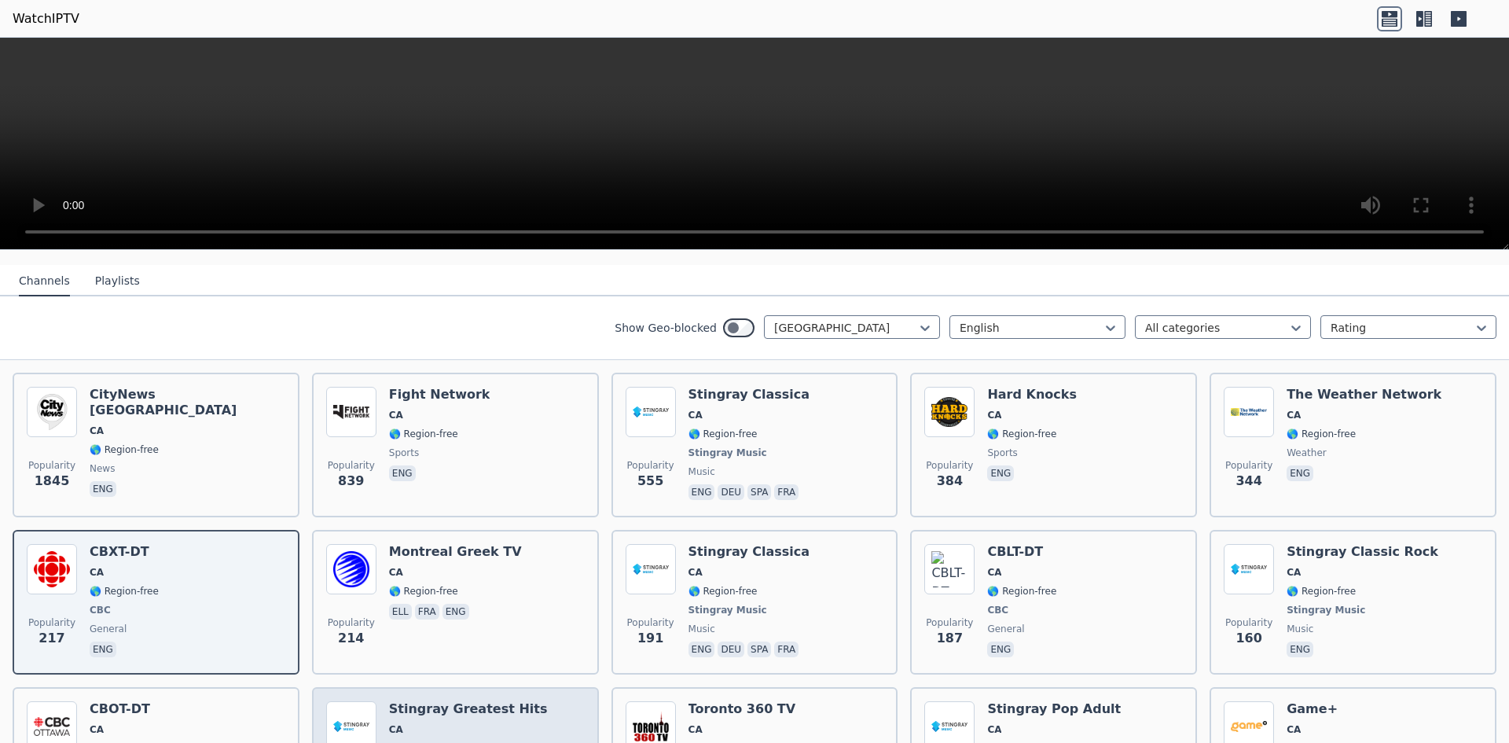
scroll to position [236, 0]
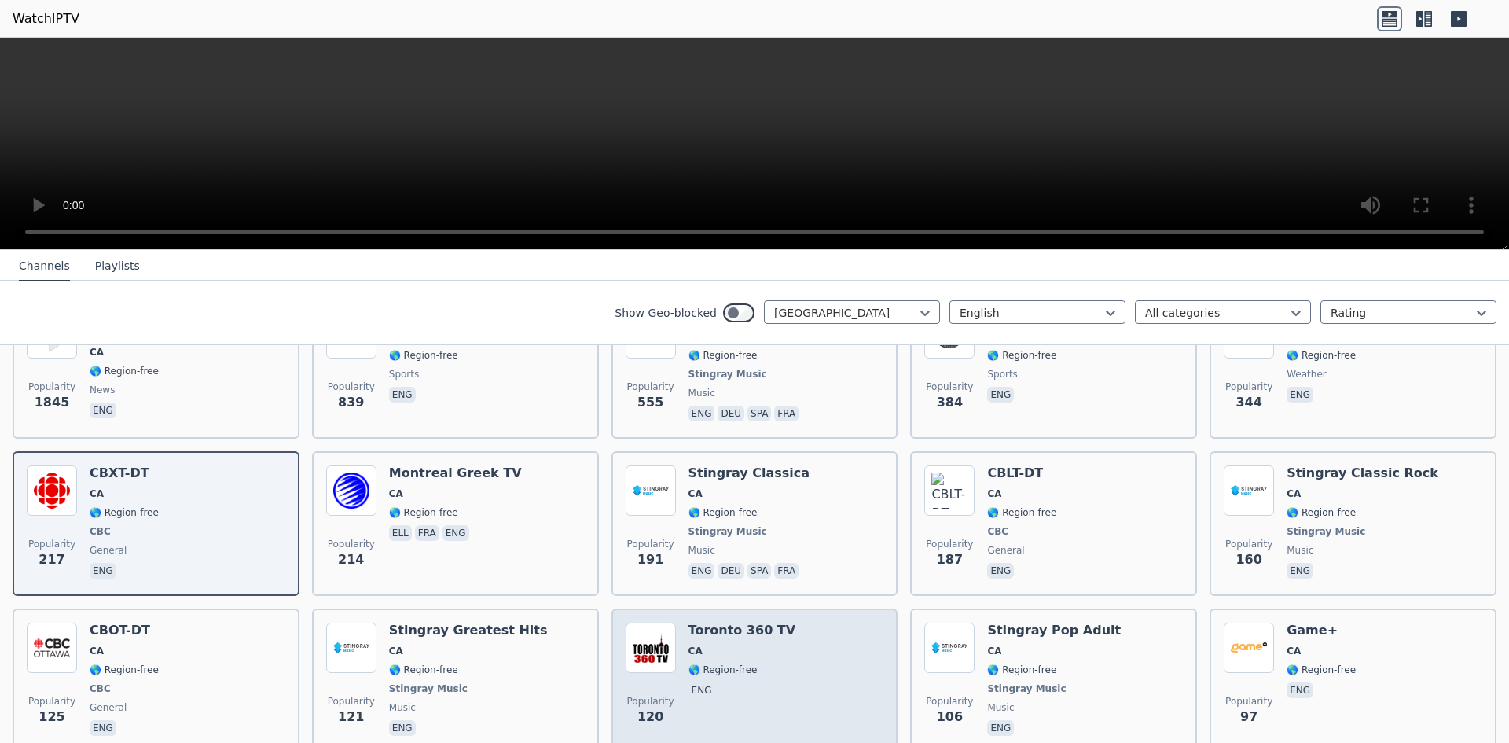
click at [702, 692] on div "Toronto 360 TV CA 🌎 Region-free eng" at bounding box center [742, 680] width 108 height 116
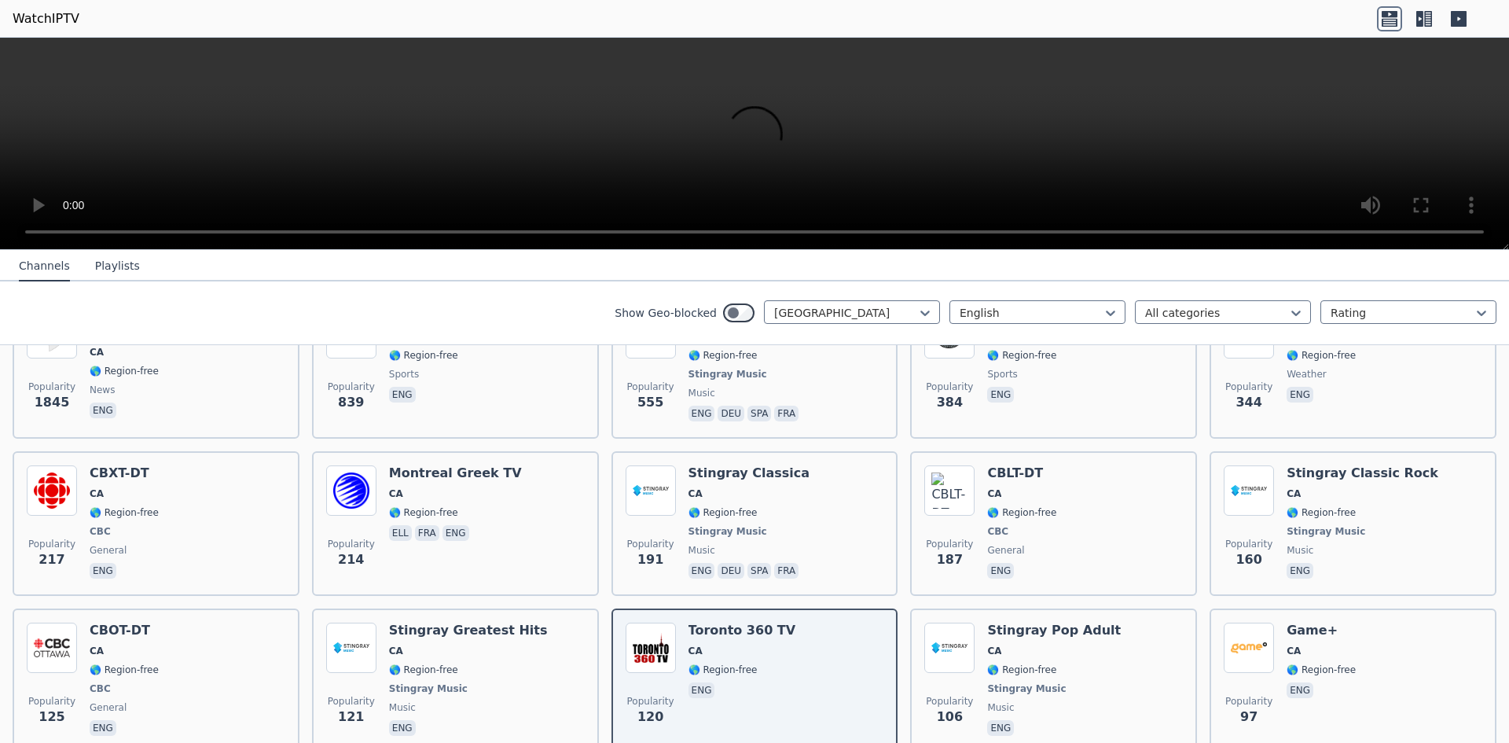
scroll to position [393, 0]
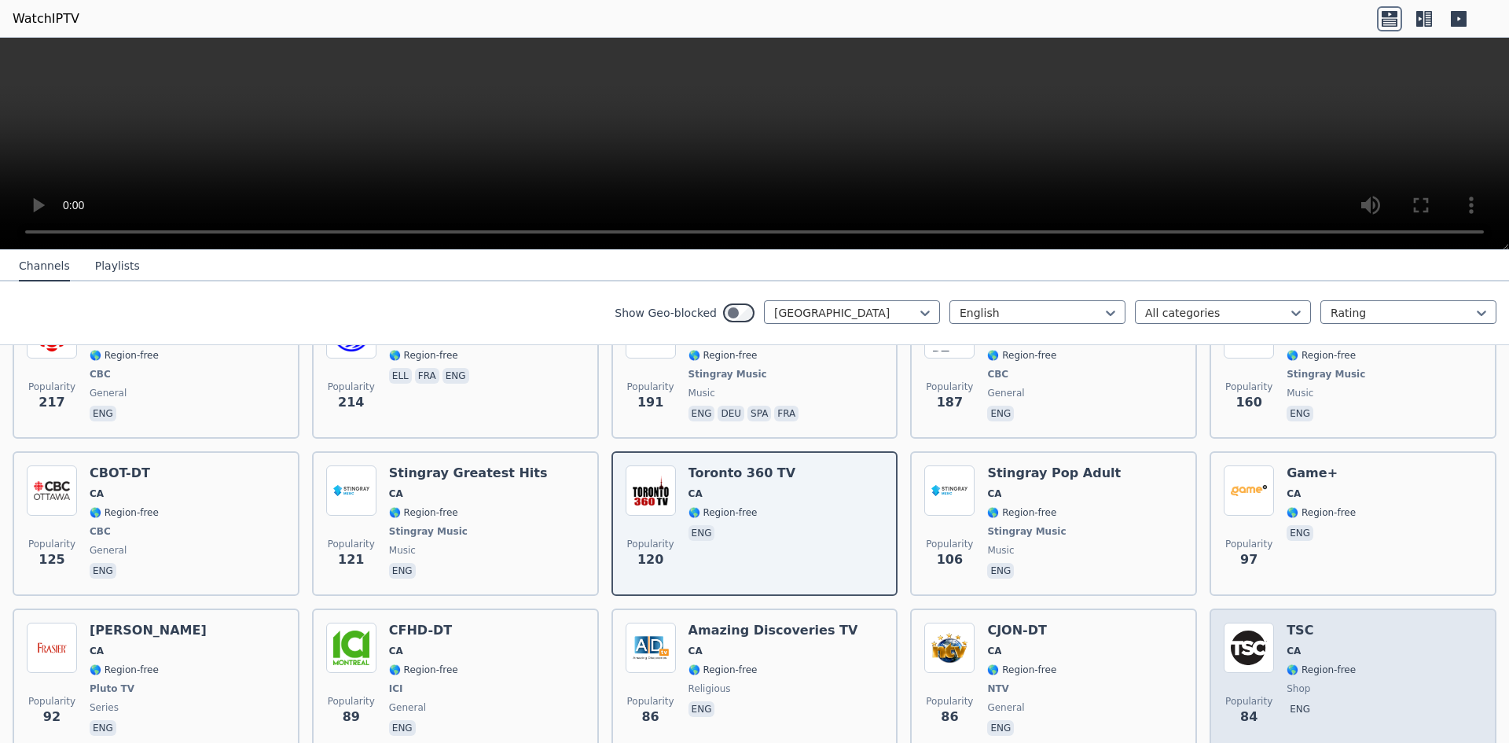
click at [1334, 701] on span "eng" at bounding box center [1320, 710] width 69 height 19
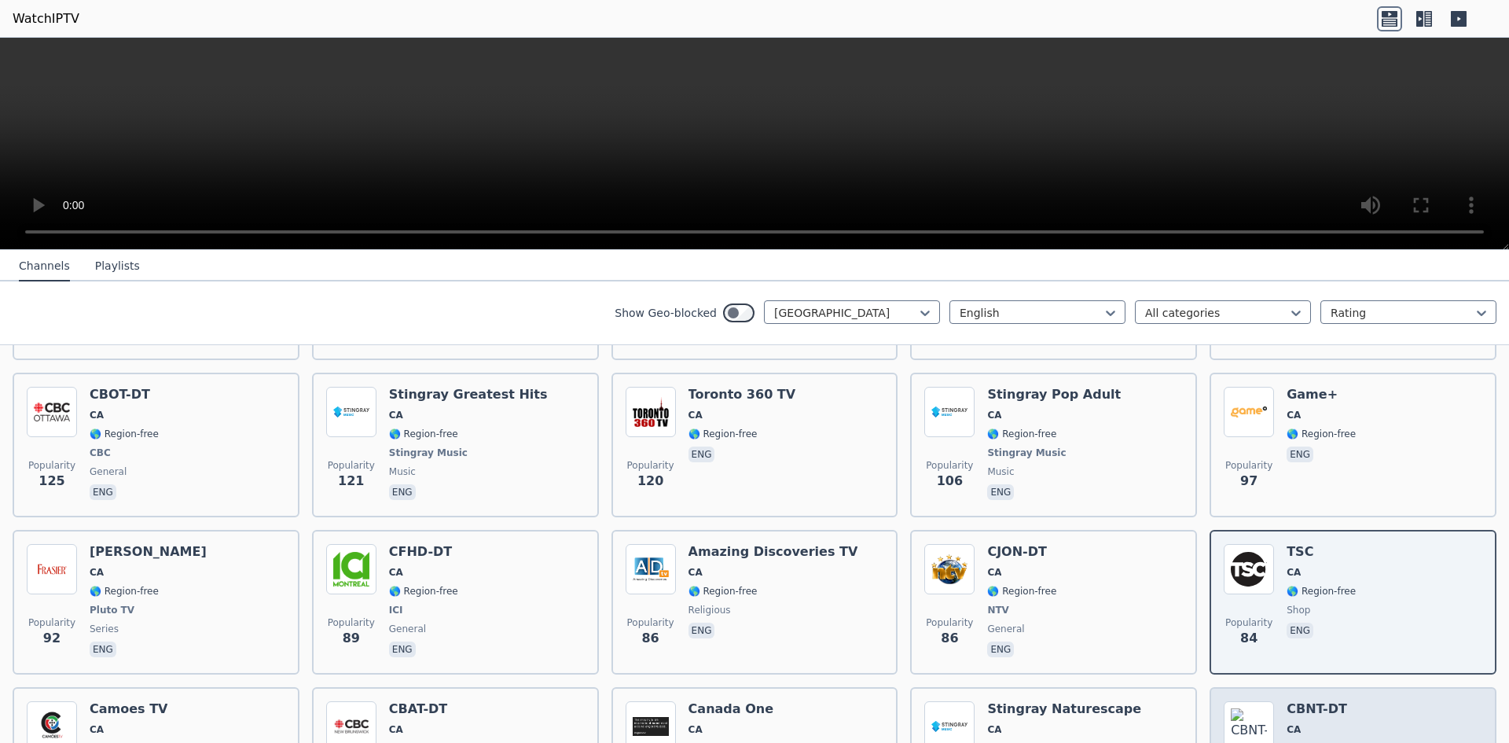
scroll to position [550, 0]
